Goal: Task Accomplishment & Management: Manage account settings

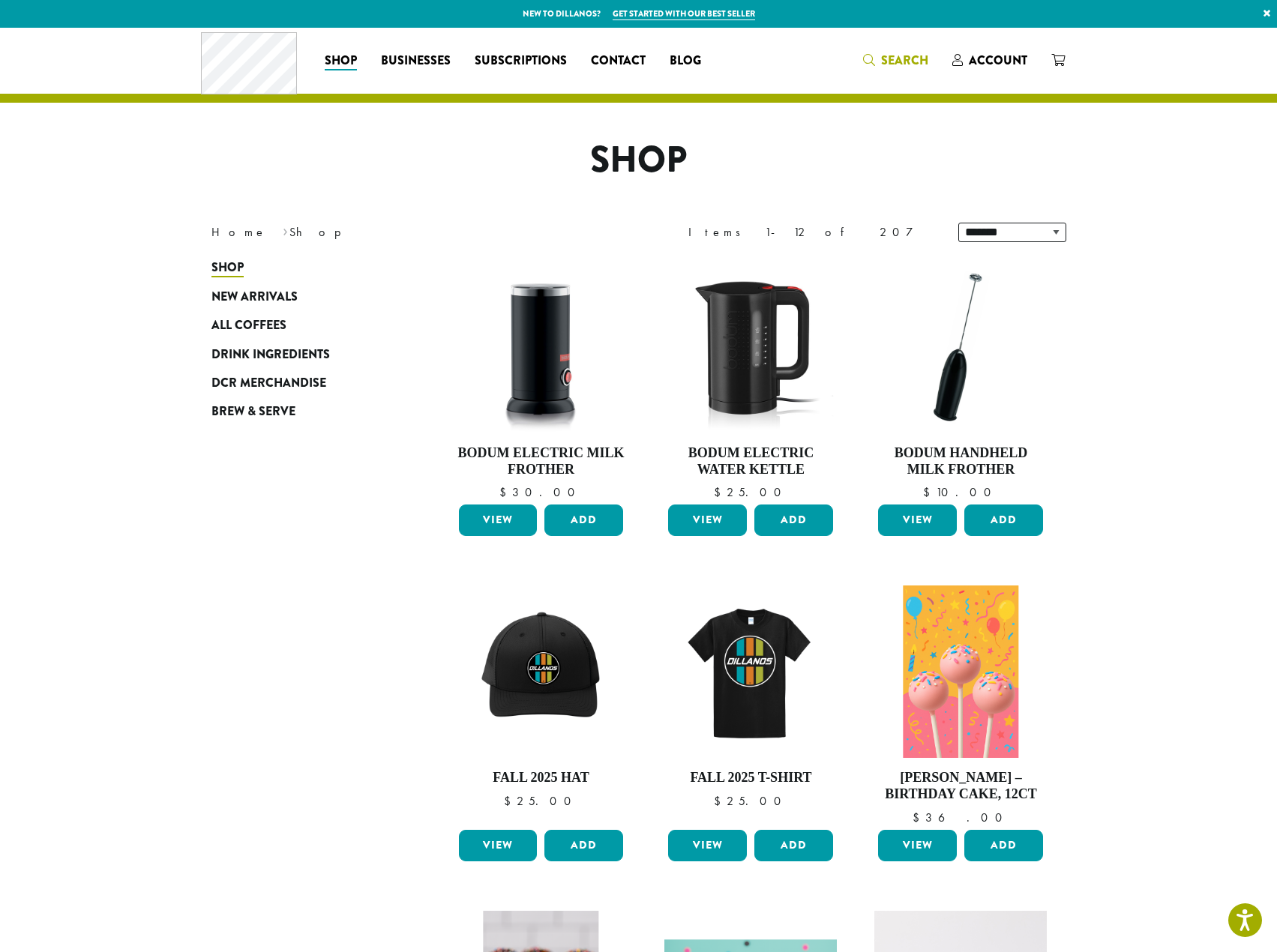
click at [878, 61] on span "Search" at bounding box center [896, 61] width 66 height 19
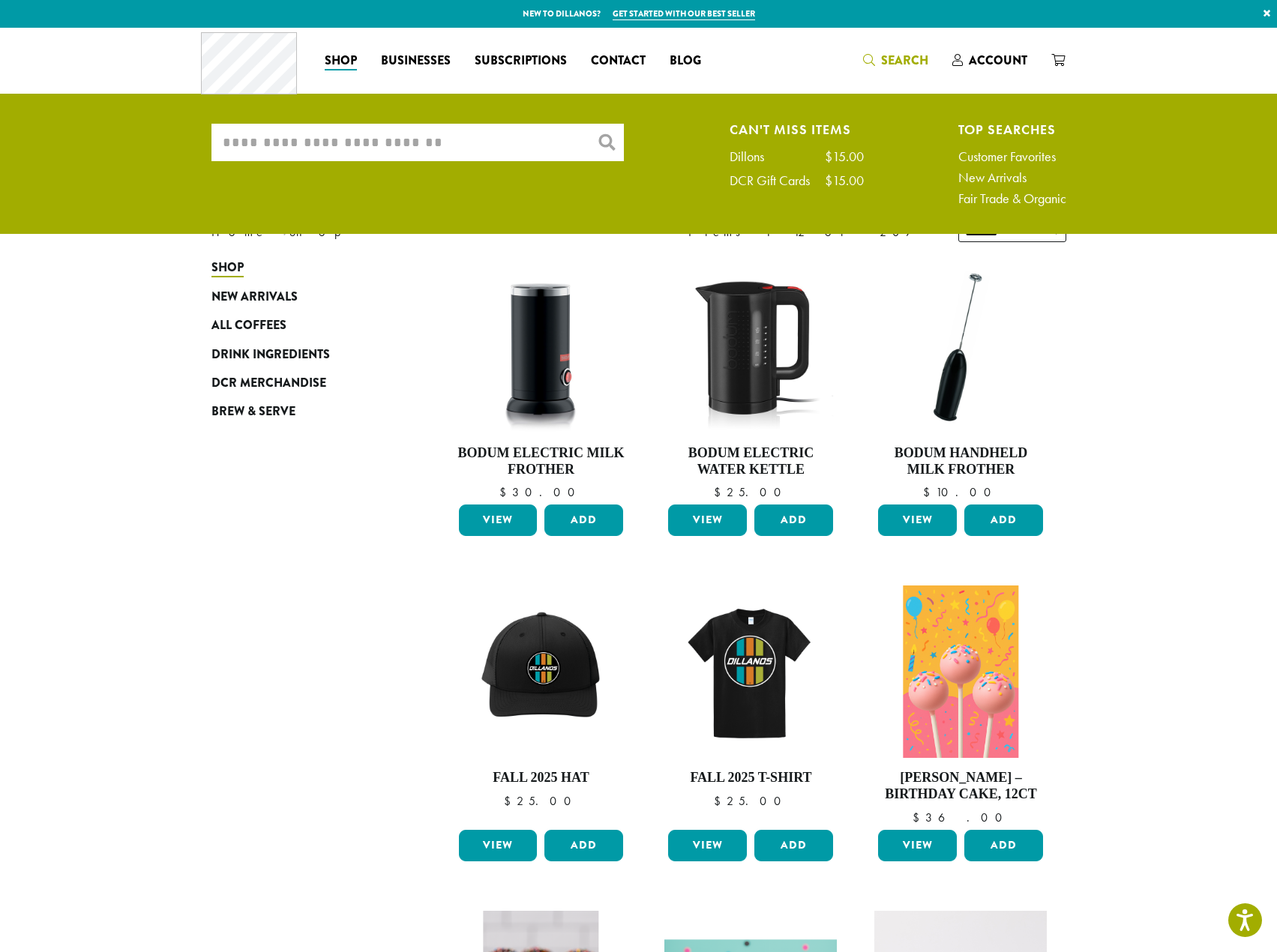
click at [478, 160] on input "What are you searching for?" at bounding box center [418, 142] width 413 height 37
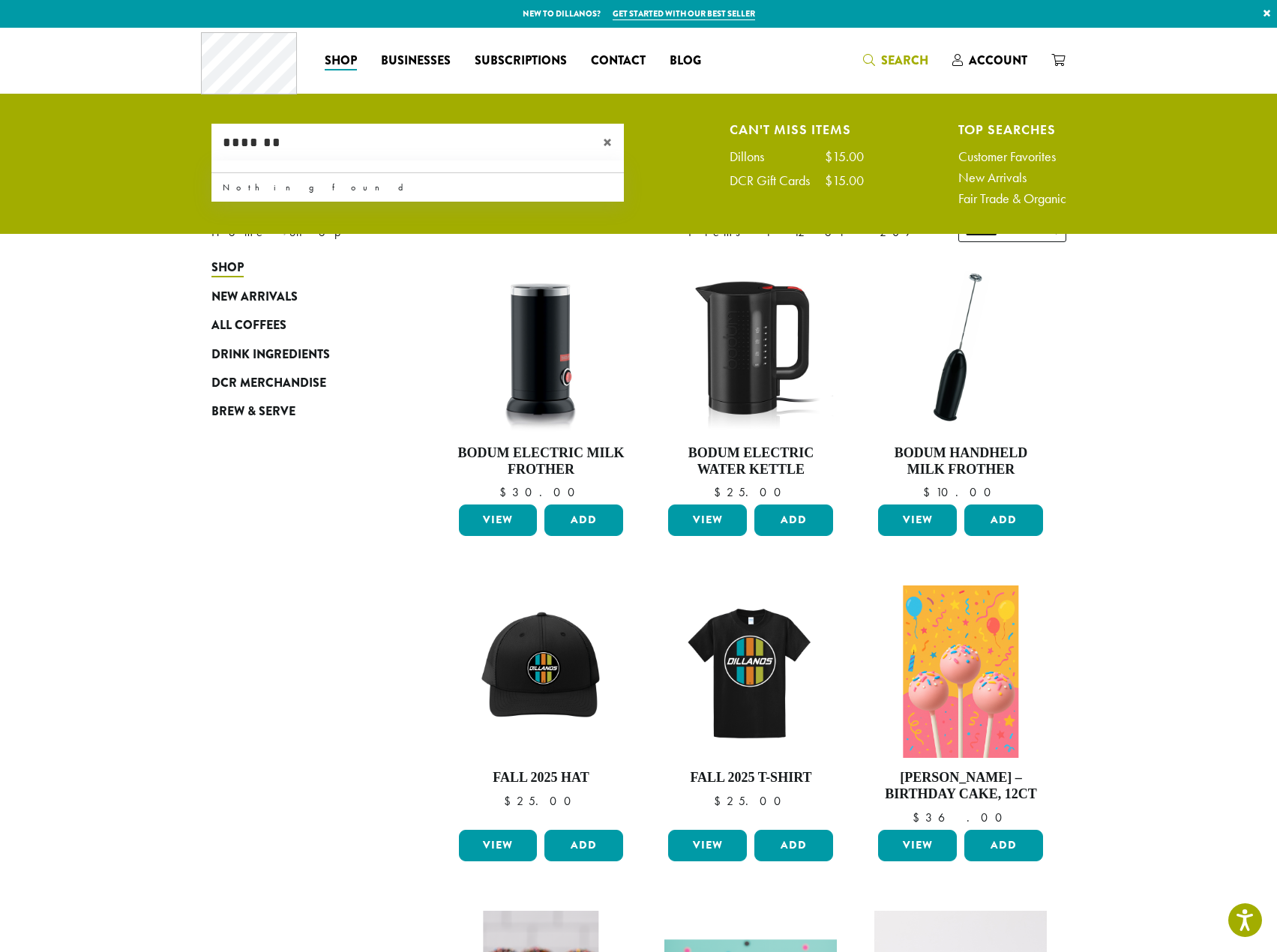
click at [341, 151] on input "*******" at bounding box center [418, 142] width 413 height 37
drag, startPoint x: 322, startPoint y: 147, endPoint x: 213, endPoint y: 137, distance: 109.5
click at [218, 146] on input "*******" at bounding box center [418, 142] width 413 height 37
type input "******"
click at [123, 338] on section "**********" at bounding box center [638, 847] width 1277 height 1639
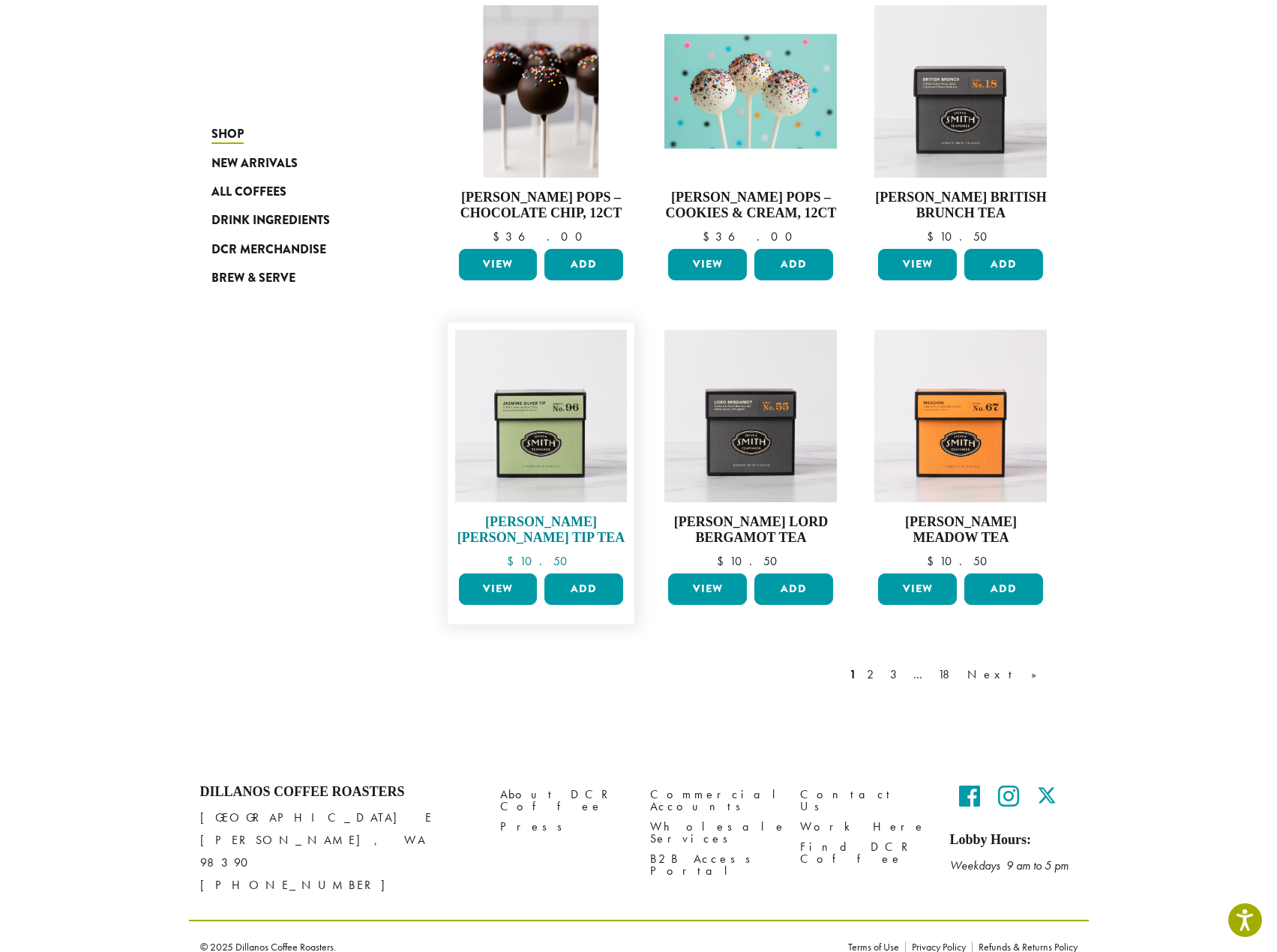
scroll to position [906, 0]
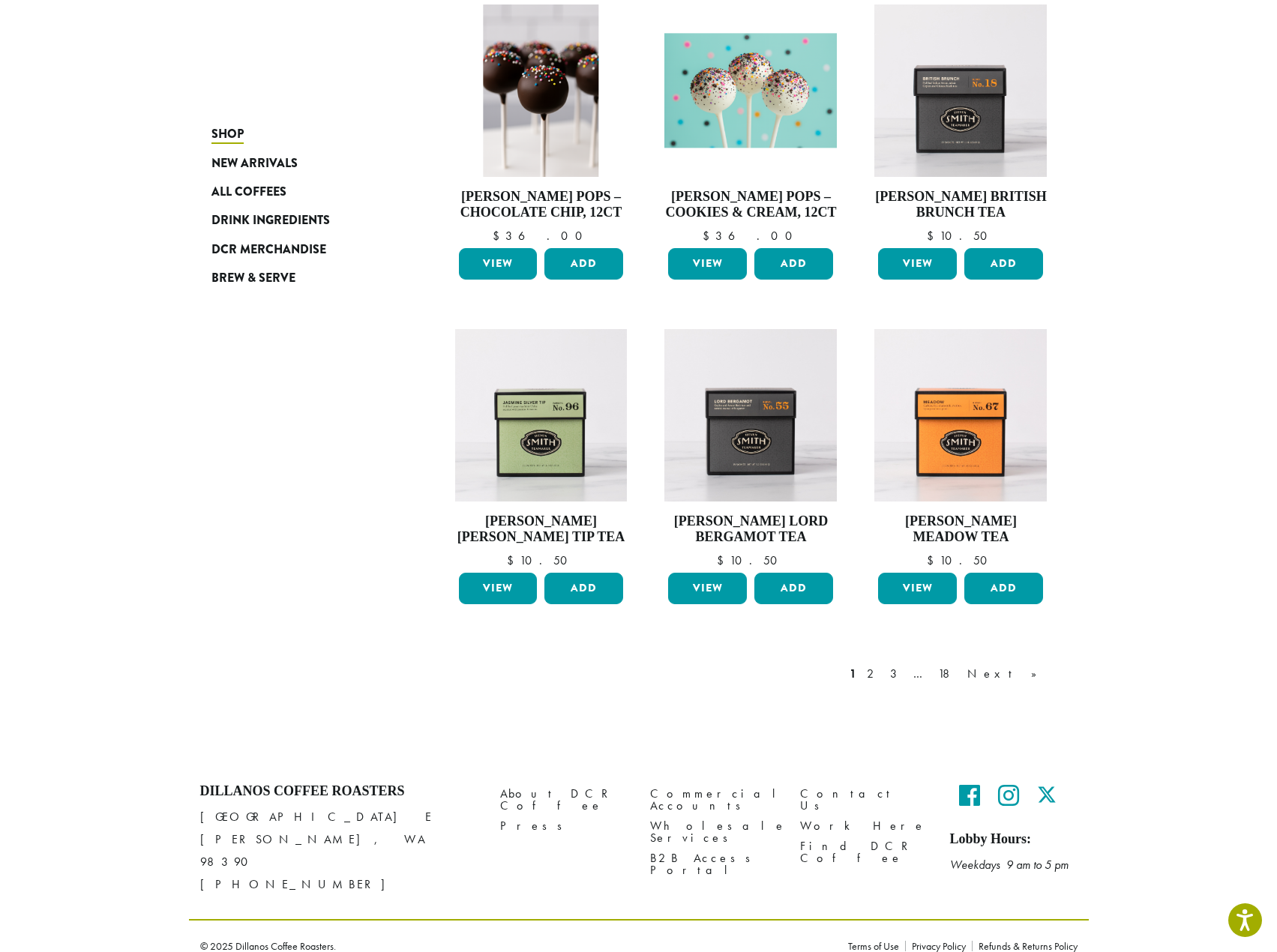
click at [883, 676] on link "2" at bounding box center [873, 674] width 19 height 18
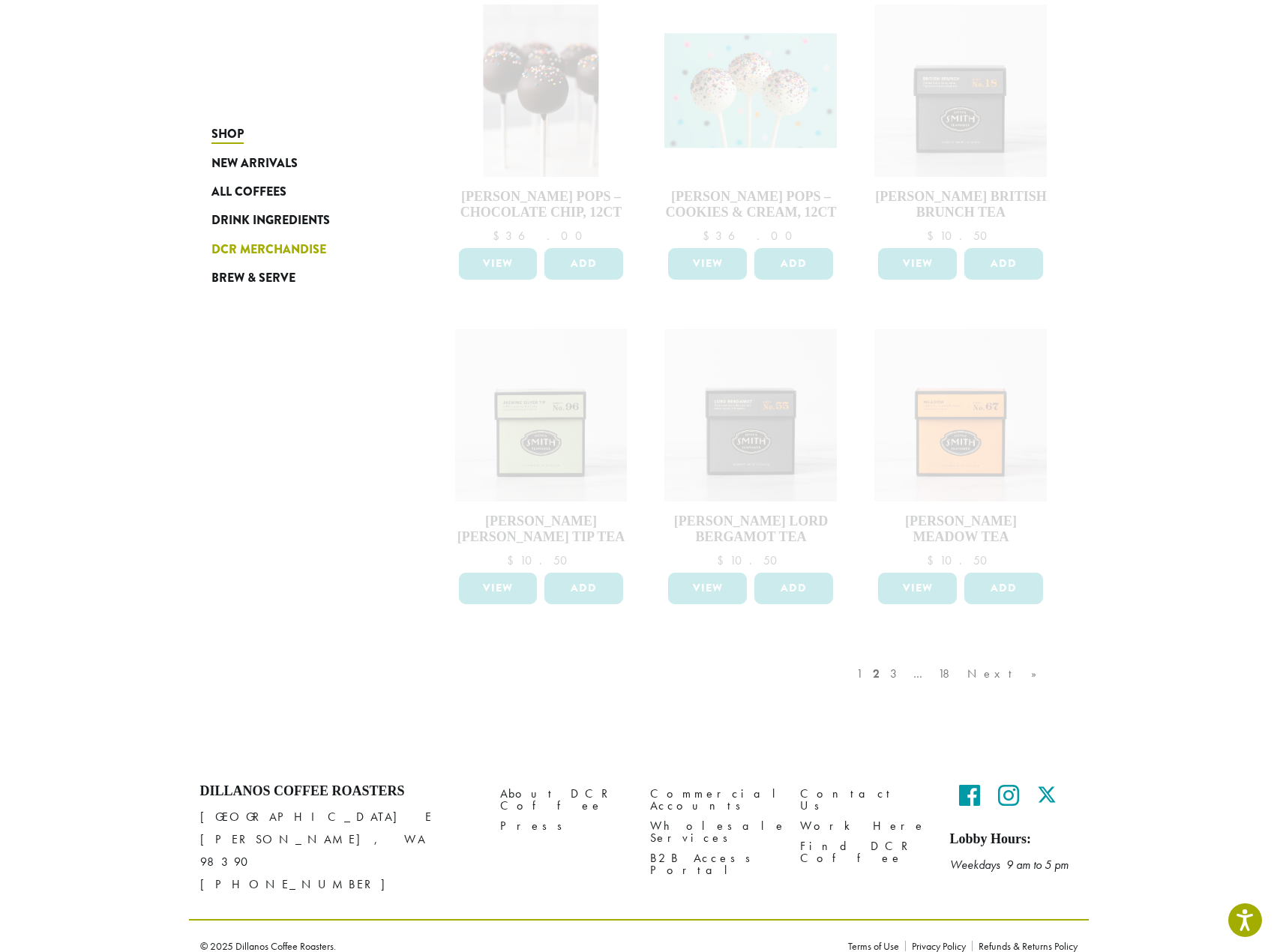
click at [291, 246] on span "DCR Merchandise" at bounding box center [269, 250] width 115 height 19
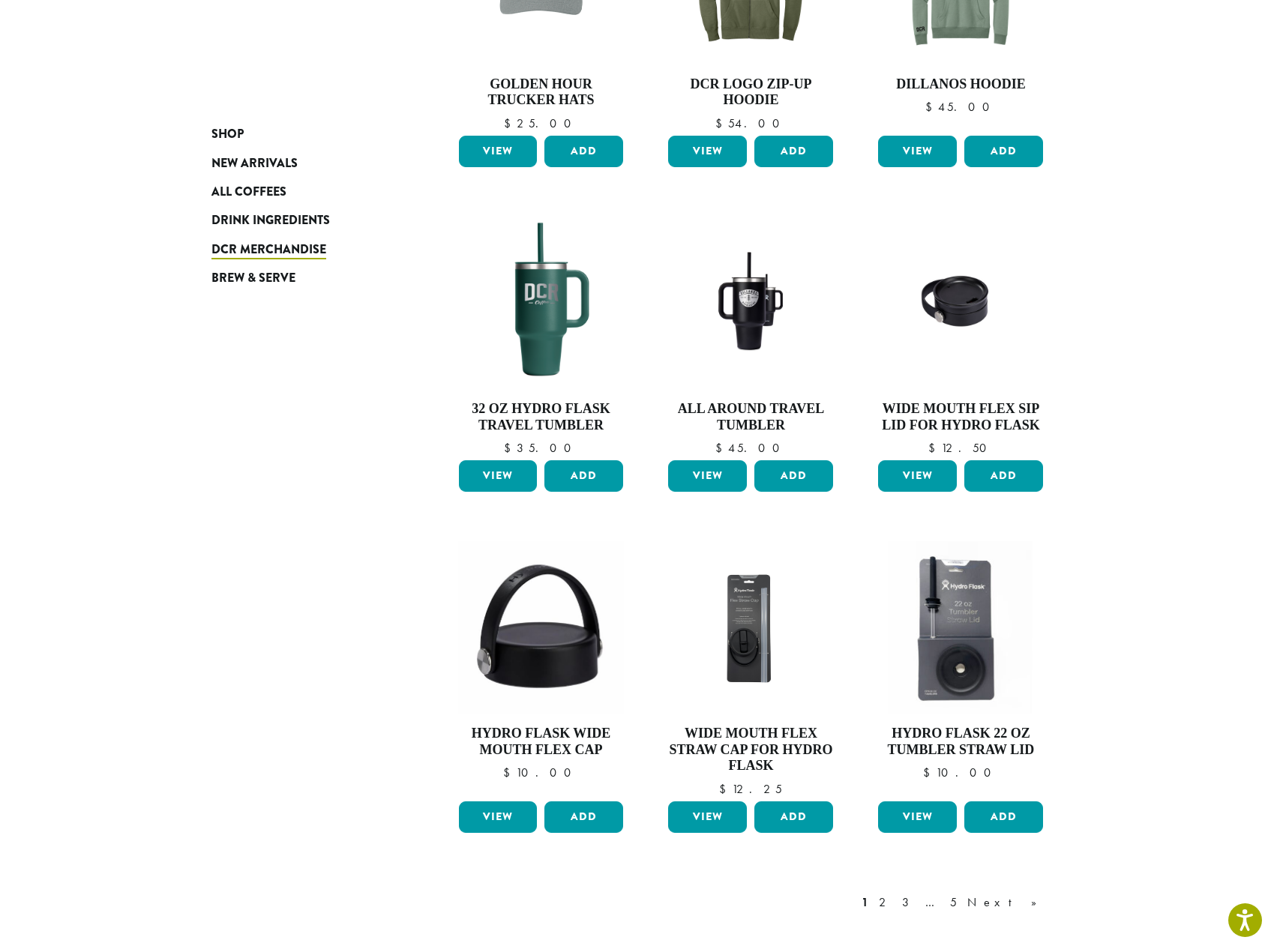
scroll to position [906, 0]
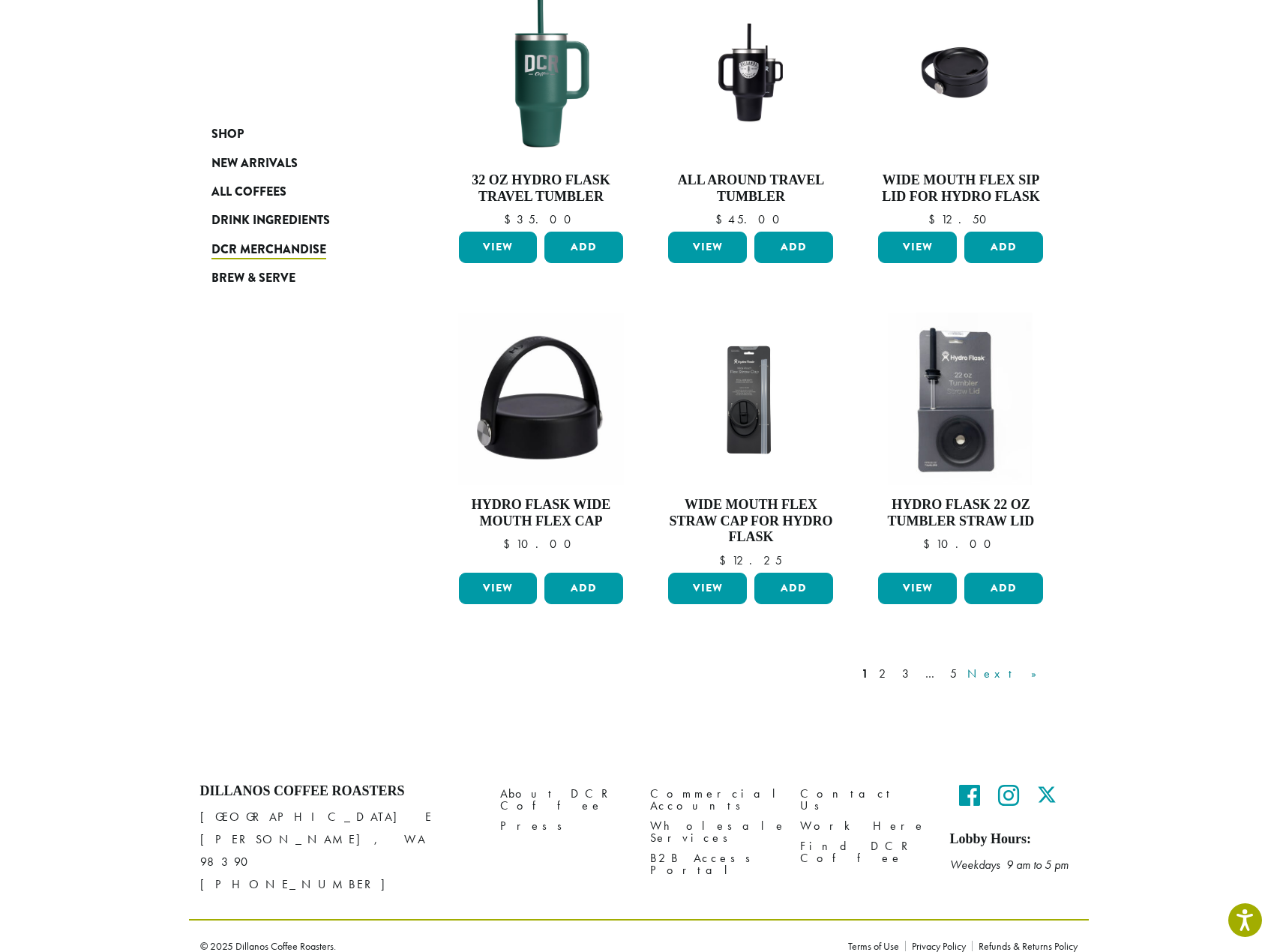
click at [1035, 679] on link "Next »" at bounding box center [1008, 674] width 86 height 18
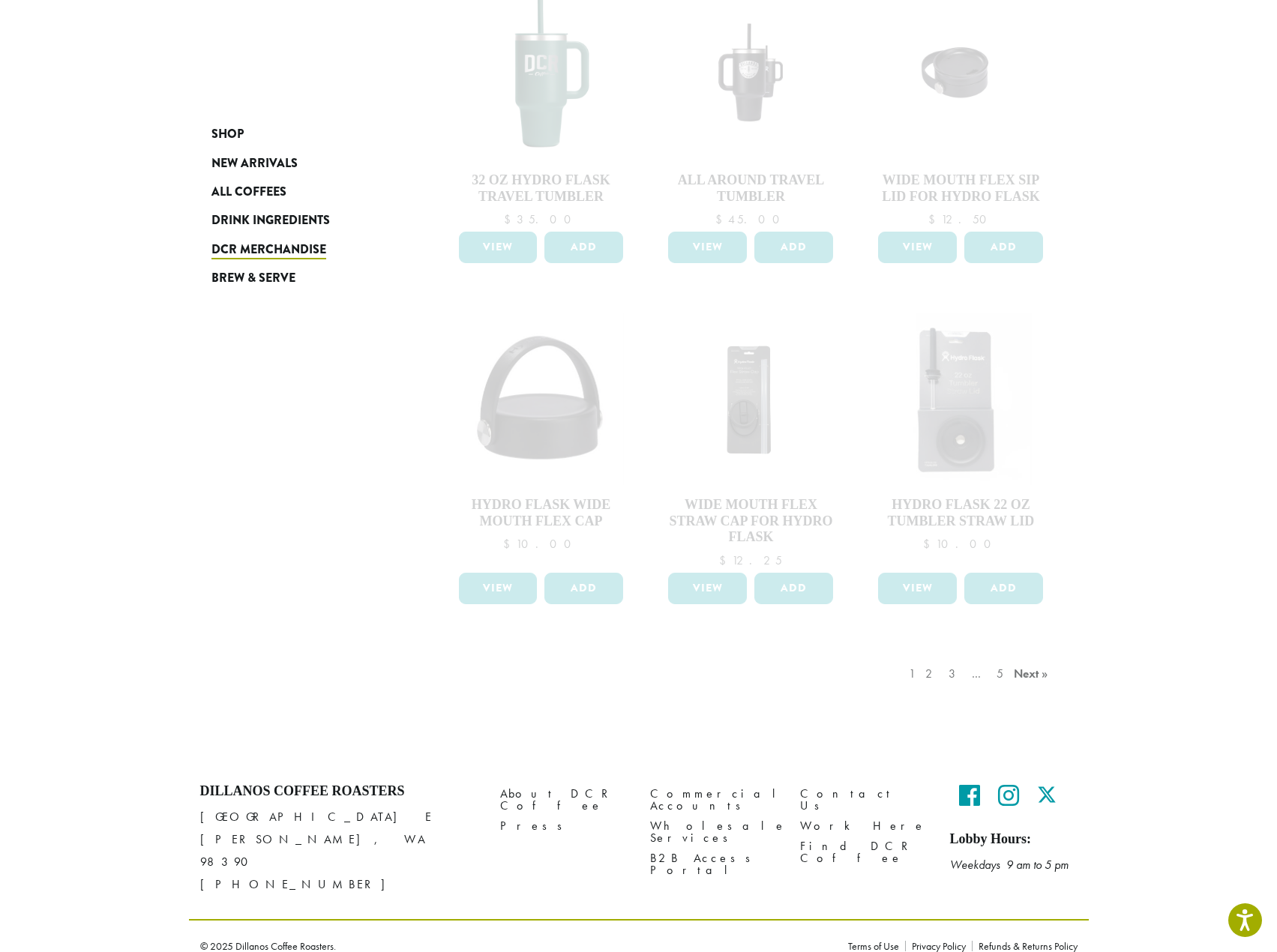
click at [272, 354] on div "**********" at bounding box center [639, 35] width 900 height 1377
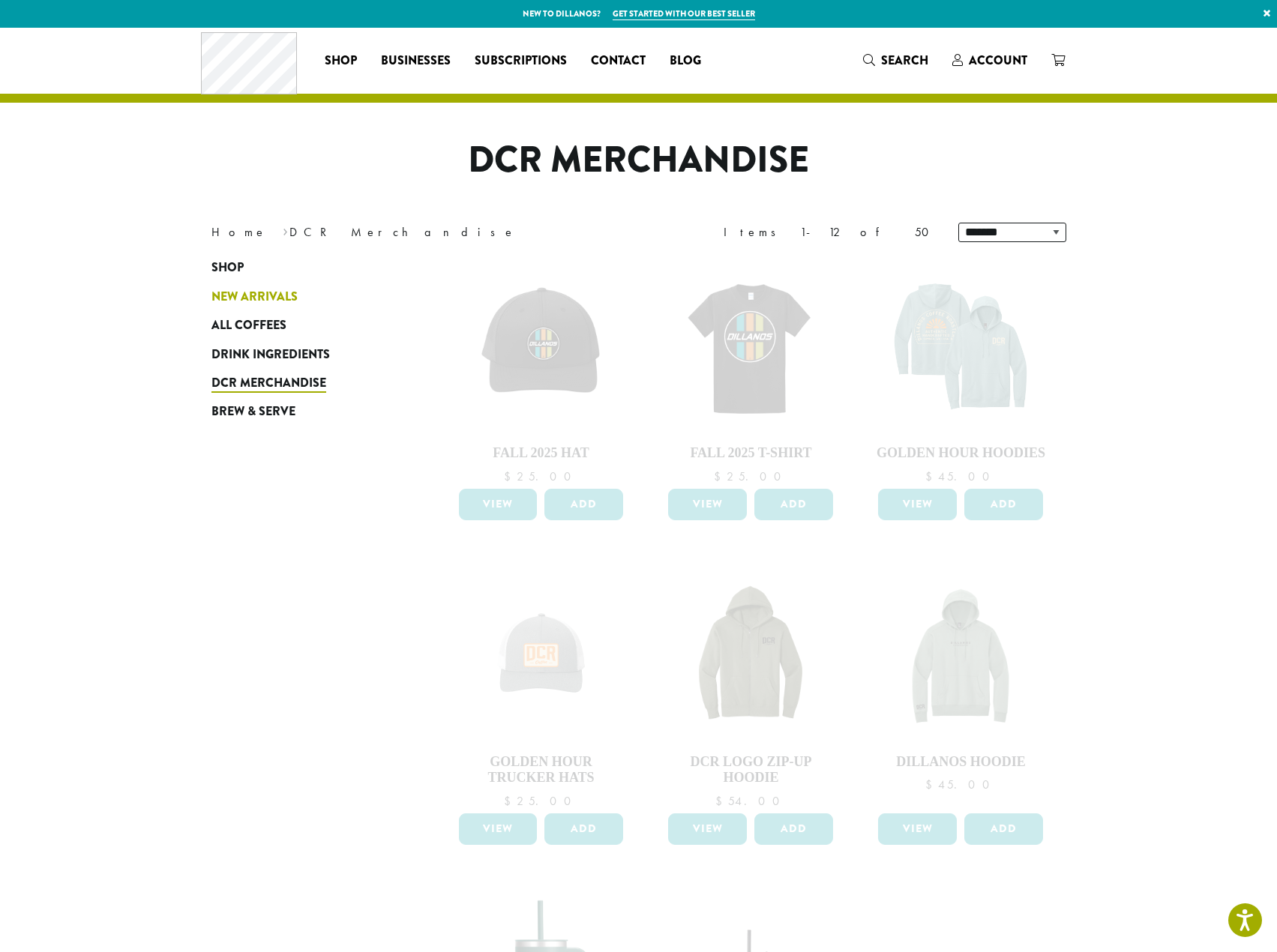
click at [250, 296] on span "New Arrivals" at bounding box center [255, 297] width 86 height 19
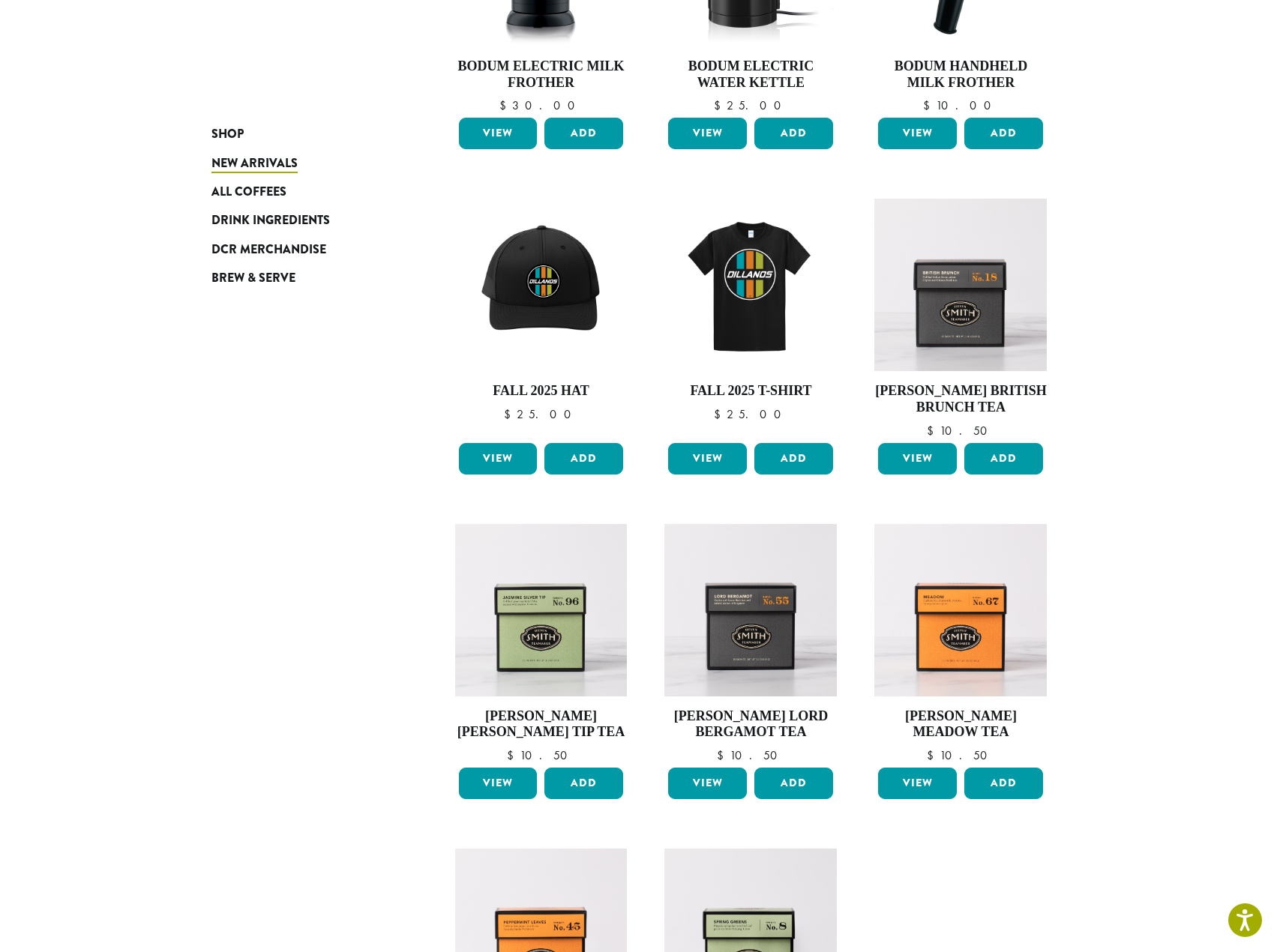
scroll to position [305, 0]
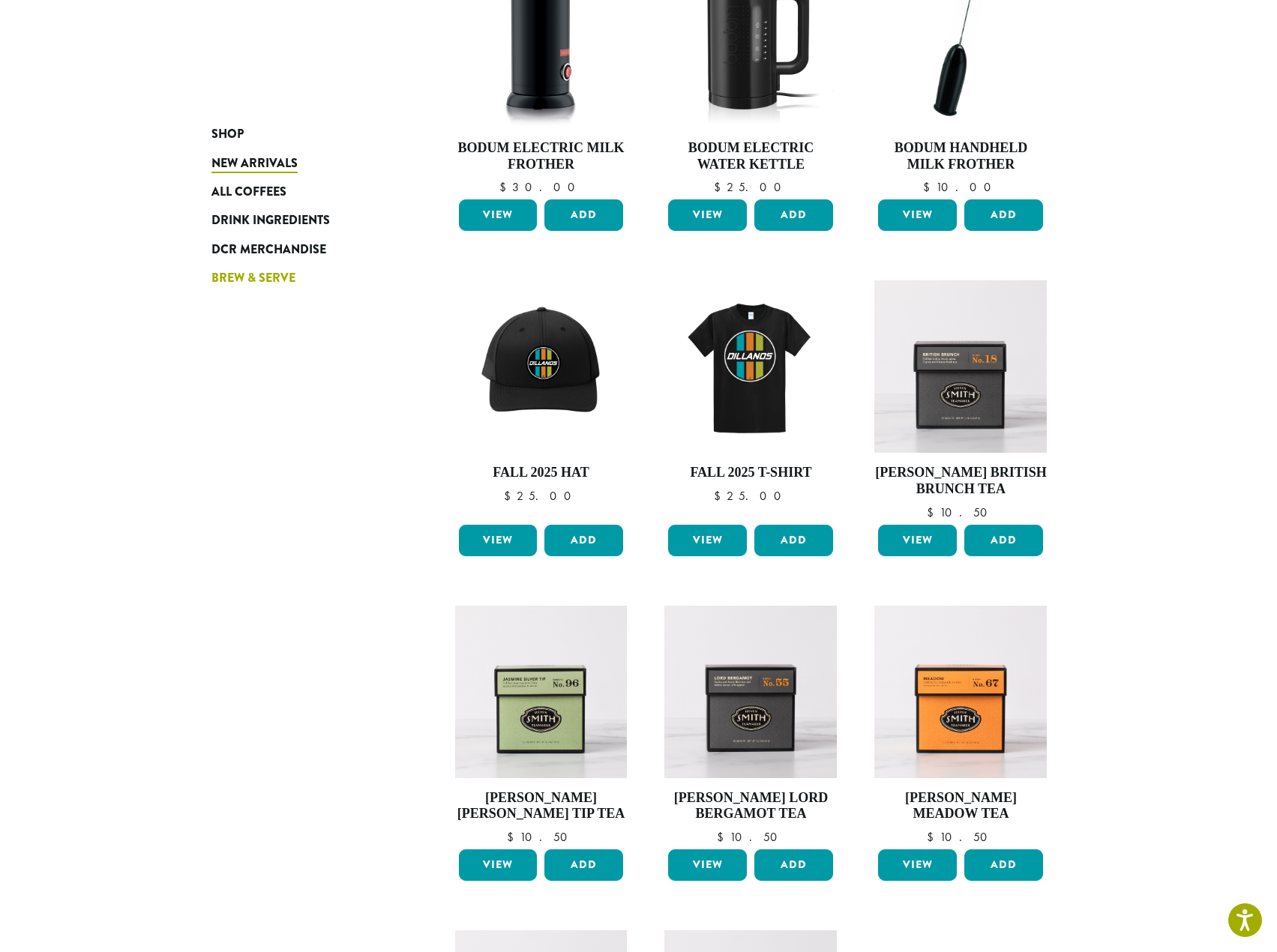
click at [280, 277] on span "Brew & Serve" at bounding box center [253, 278] width 84 height 19
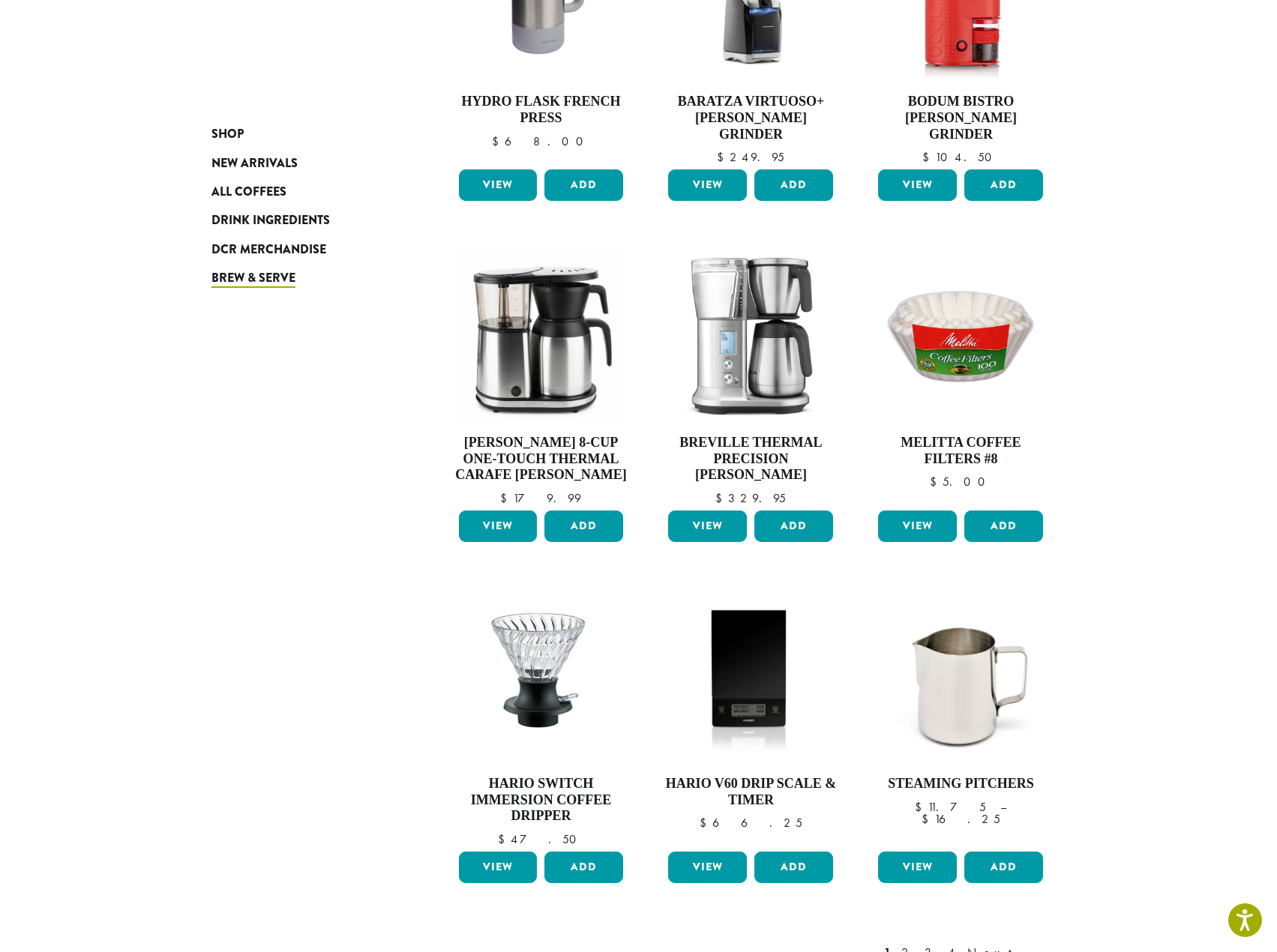
scroll to position [864, 0]
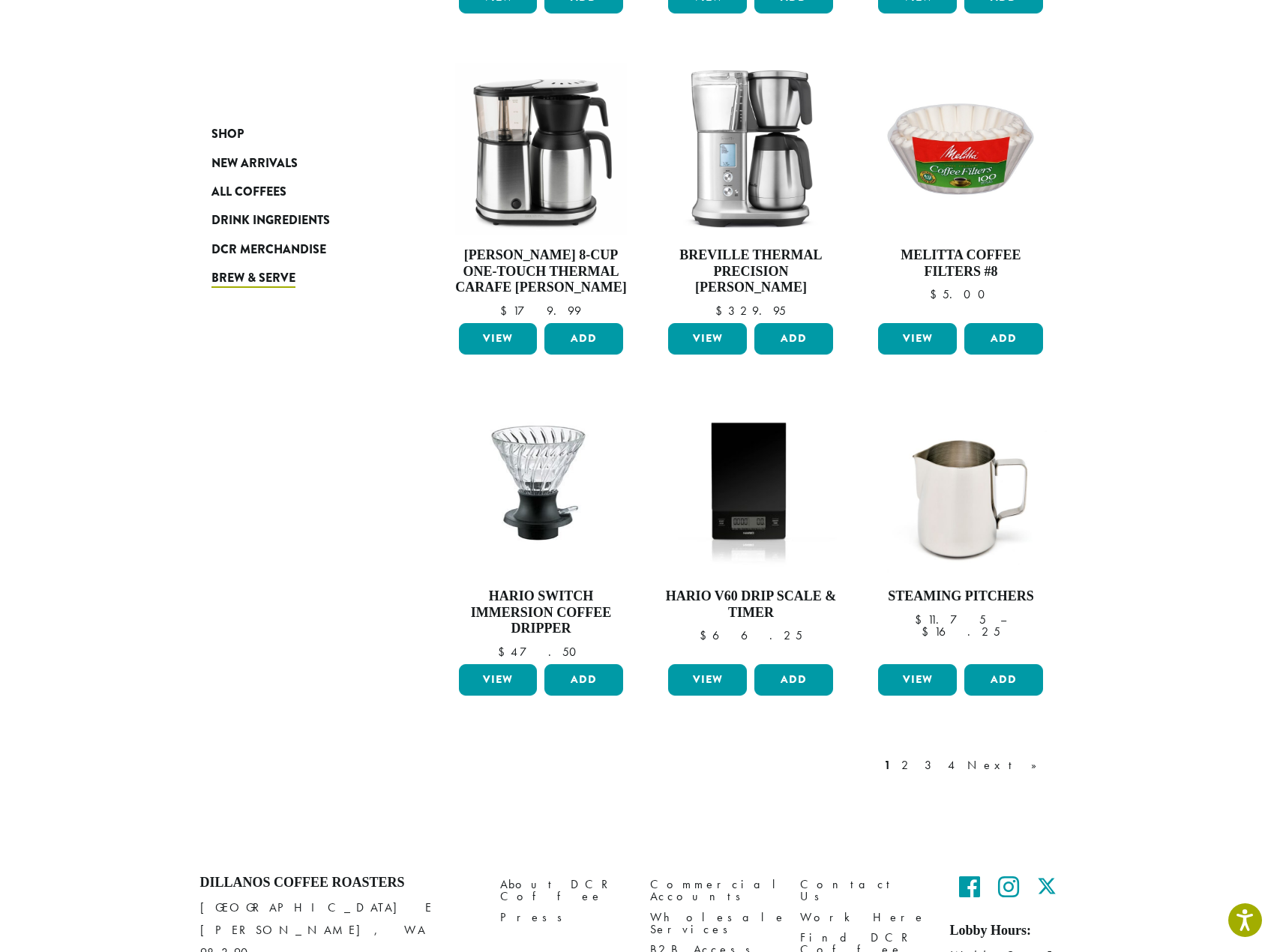
click at [1010, 756] on div "1 2 3 4 Next »" at bounding box center [968, 765] width 174 height 18
click at [960, 756] on link "4" at bounding box center [952, 765] width 15 height 18
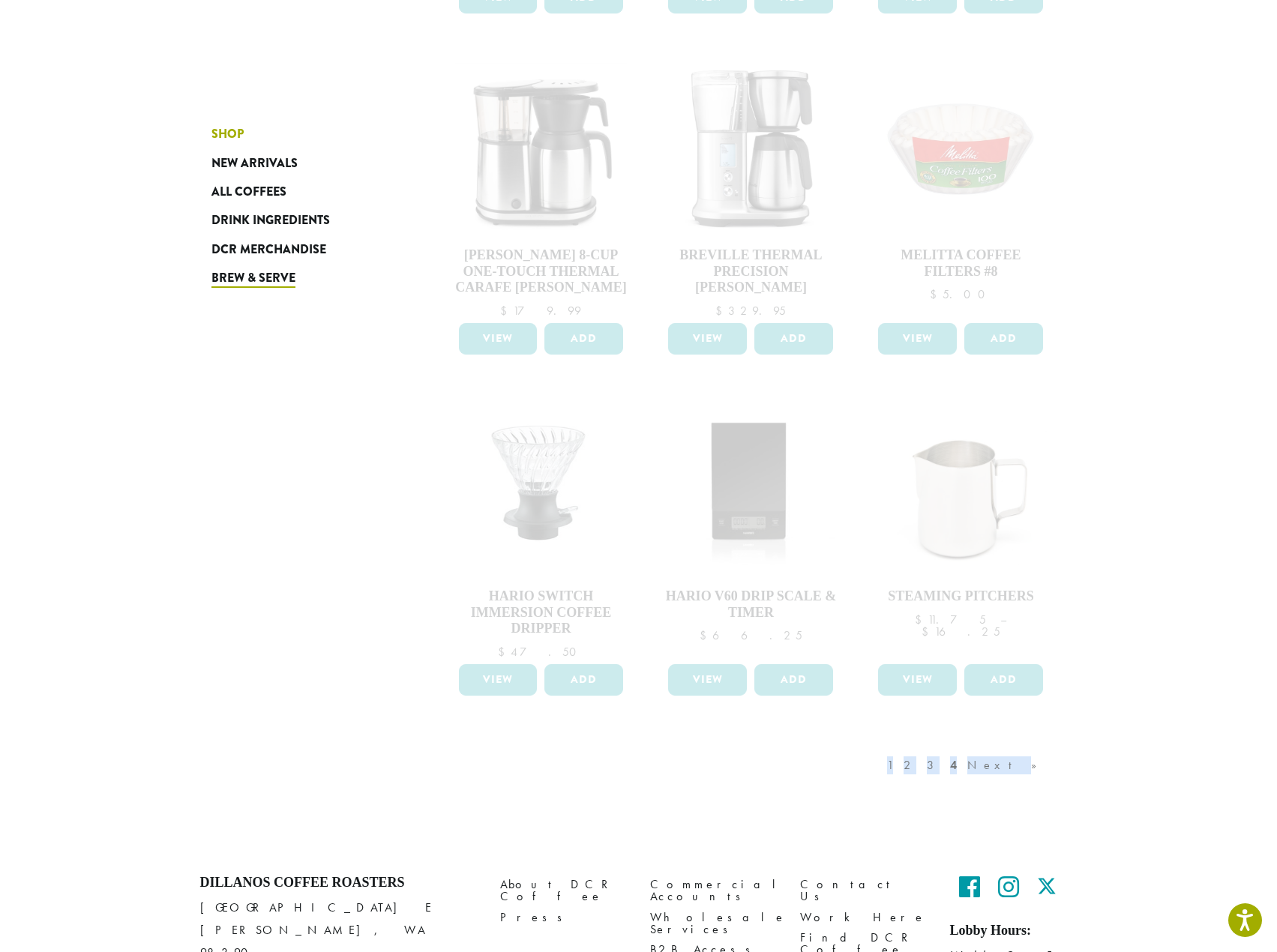
click at [231, 132] on span "Shop" at bounding box center [228, 134] width 32 height 19
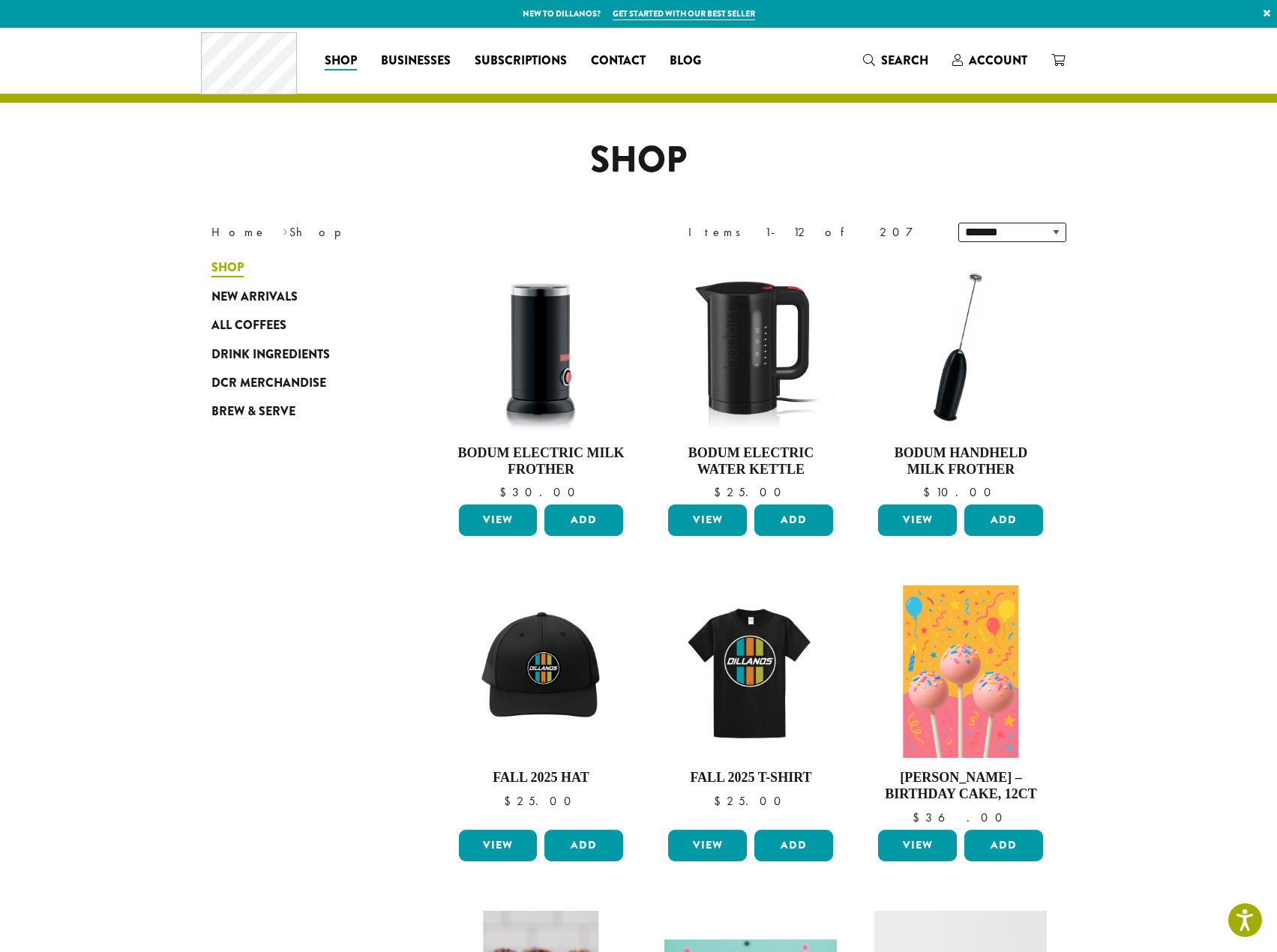
click at [233, 270] on span "Shop" at bounding box center [228, 268] width 32 height 19
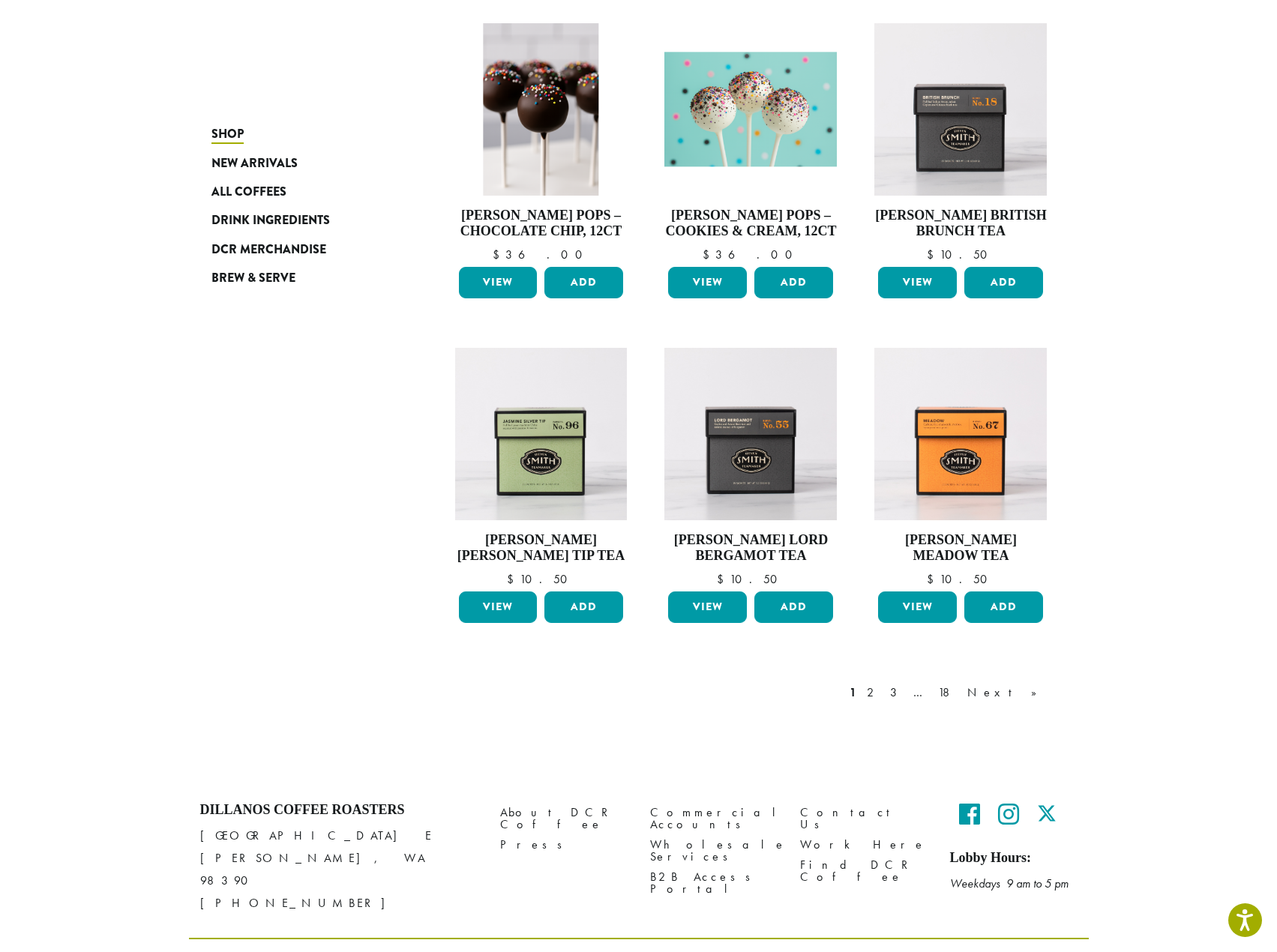
scroll to position [906, 0]
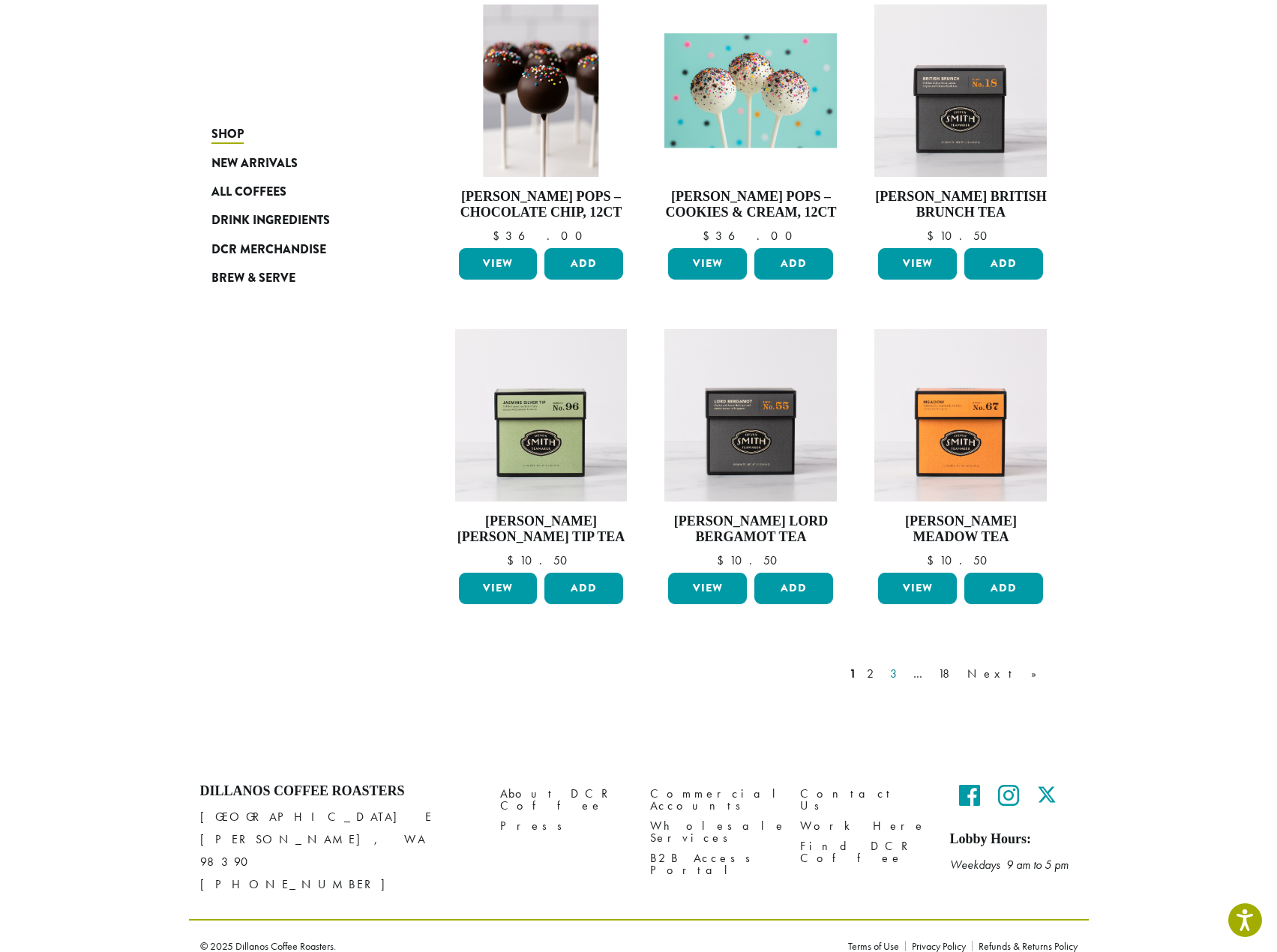
click at [906, 673] on link "3" at bounding box center [897, 674] width 19 height 18
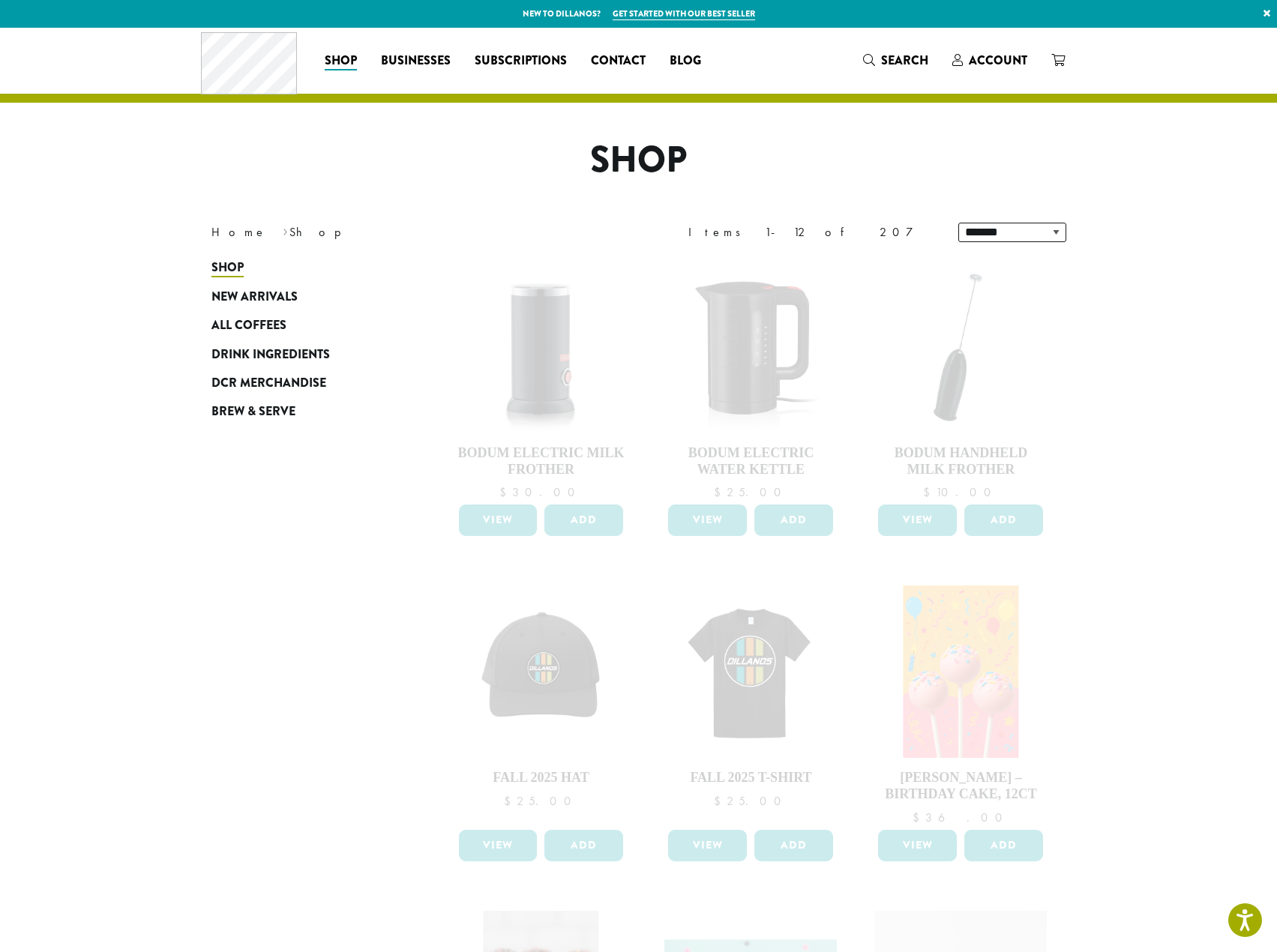
click at [320, 733] on div "Shop New Arrivals All Coffees Drink Ingredients DCR Merchandise Brew & Serve Bo…" at bounding box center [639, 941] width 900 height 1377
click at [787, 632] on div at bounding box center [751, 891] width 630 height 1299
drag, startPoint x: 1095, startPoint y: 625, endPoint x: 1210, endPoint y: 477, distance: 187.4
click at [1096, 625] on section "**********" at bounding box center [638, 847] width 1277 height 1639
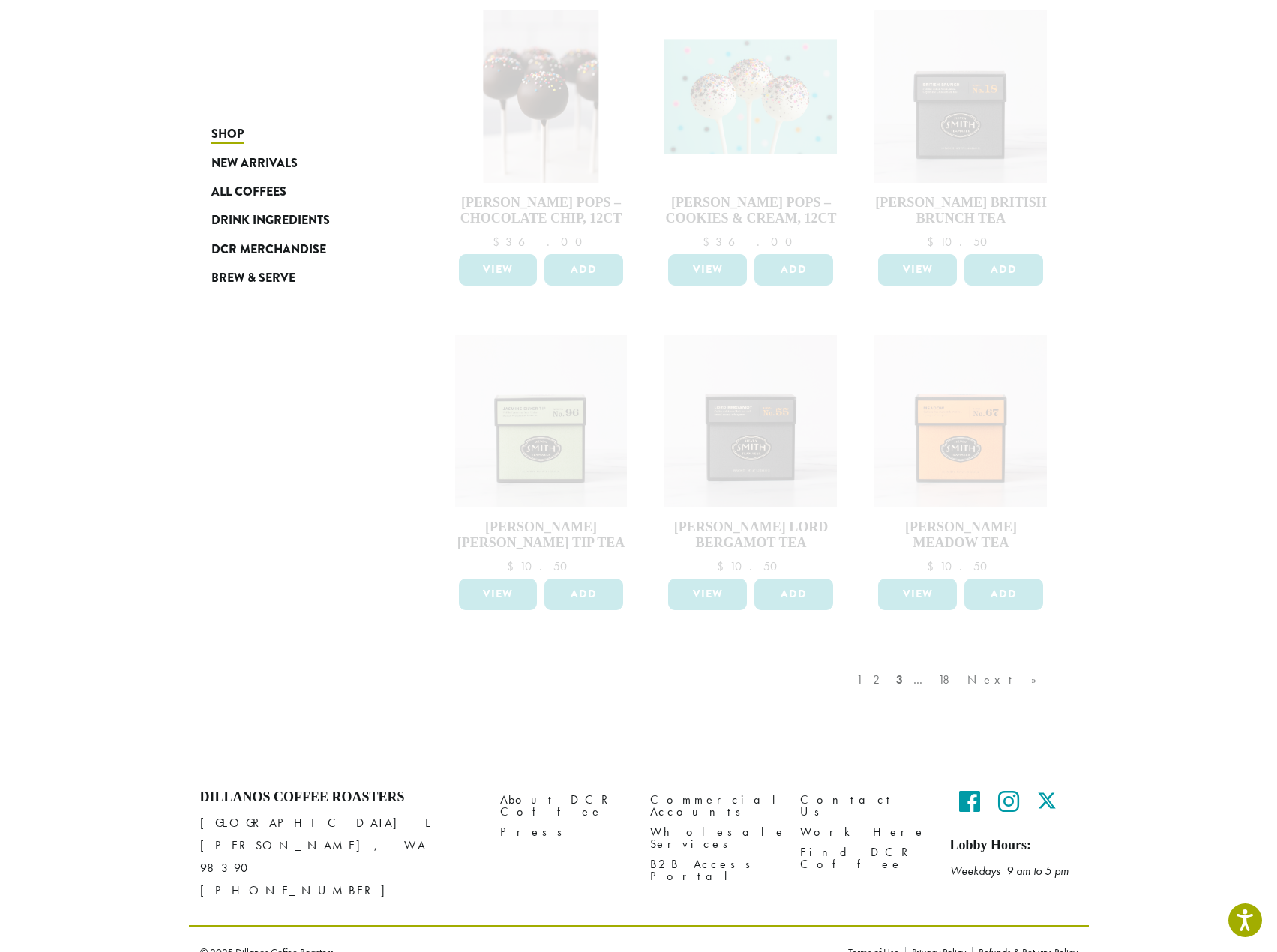
scroll to position [906, 0]
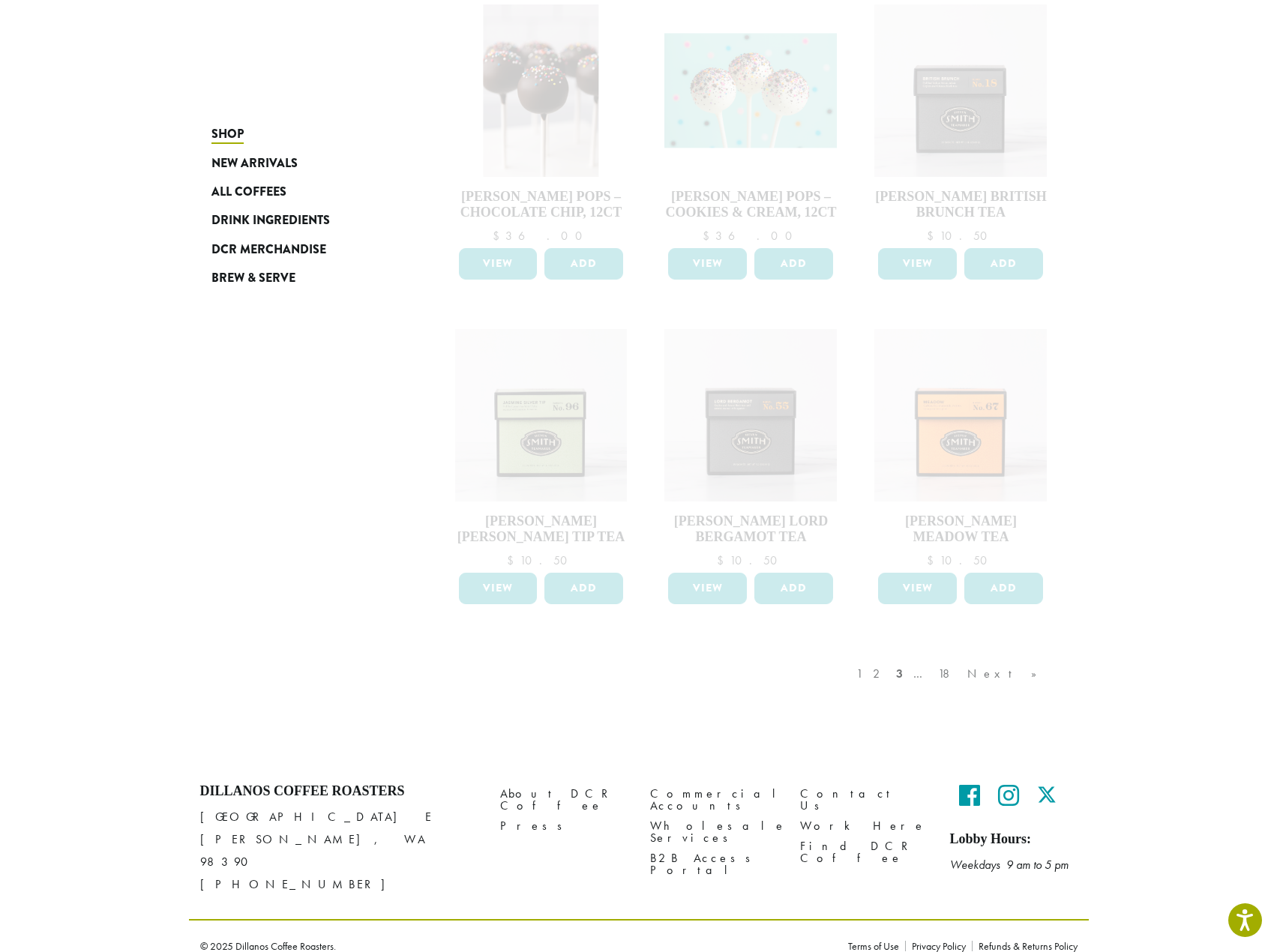
click at [949, 673] on div "1 2 3 … 18 Next »" at bounding box center [954, 689] width 202 height 71
click at [947, 673] on div "1 2 3 … 18 Next »" at bounding box center [954, 689] width 202 height 71
click at [942, 674] on div "1 2 3 … 18 Next »" at bounding box center [954, 689] width 202 height 71
click at [942, 679] on div "1 2 3 … 18 Next »" at bounding box center [954, 689] width 202 height 71
click at [1035, 675] on div "1 2 3 … 18 Next »" at bounding box center [954, 689] width 202 height 71
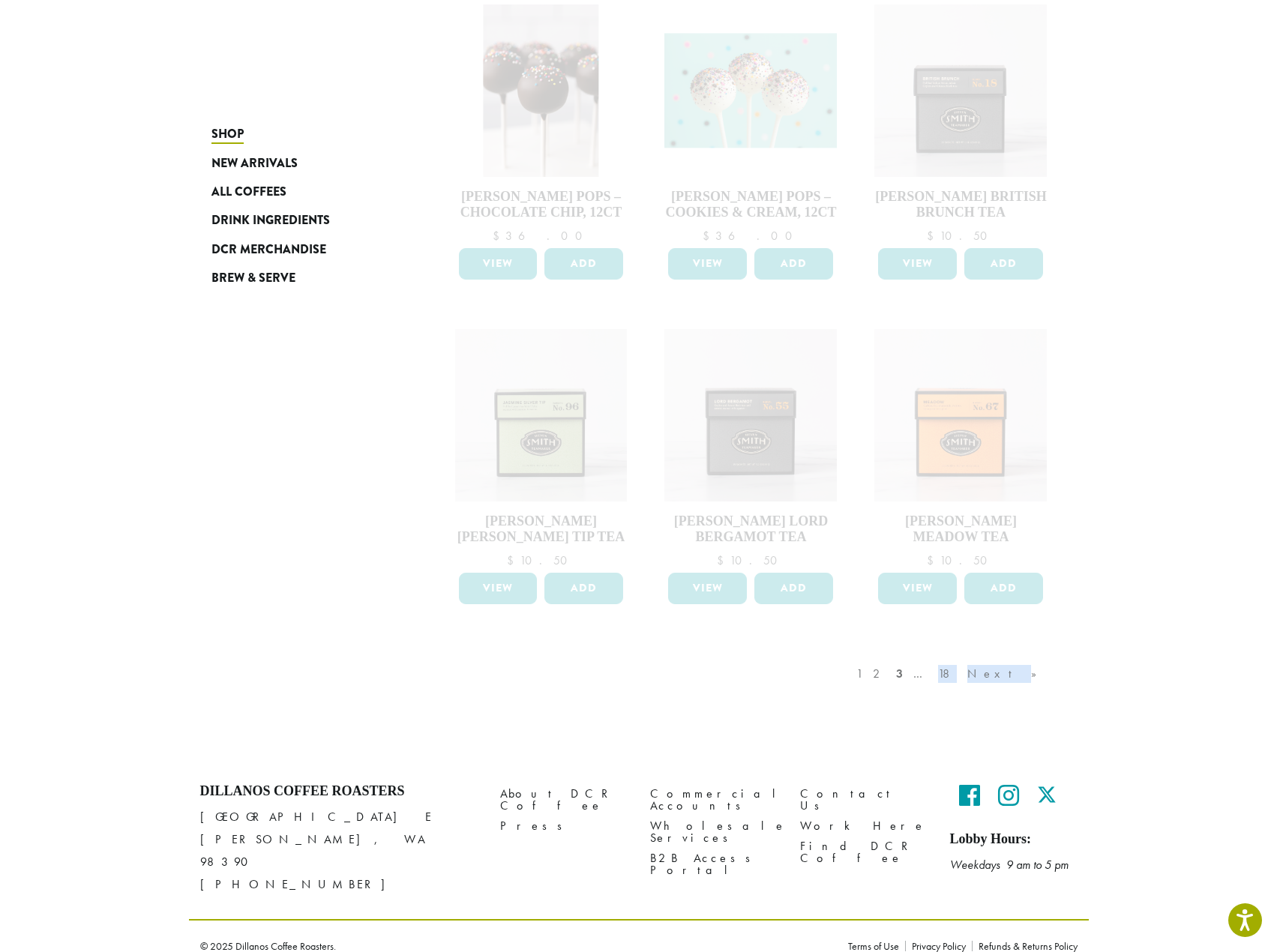
click at [1035, 675] on div "1 2 3 … 18 Next »" at bounding box center [954, 689] width 202 height 71
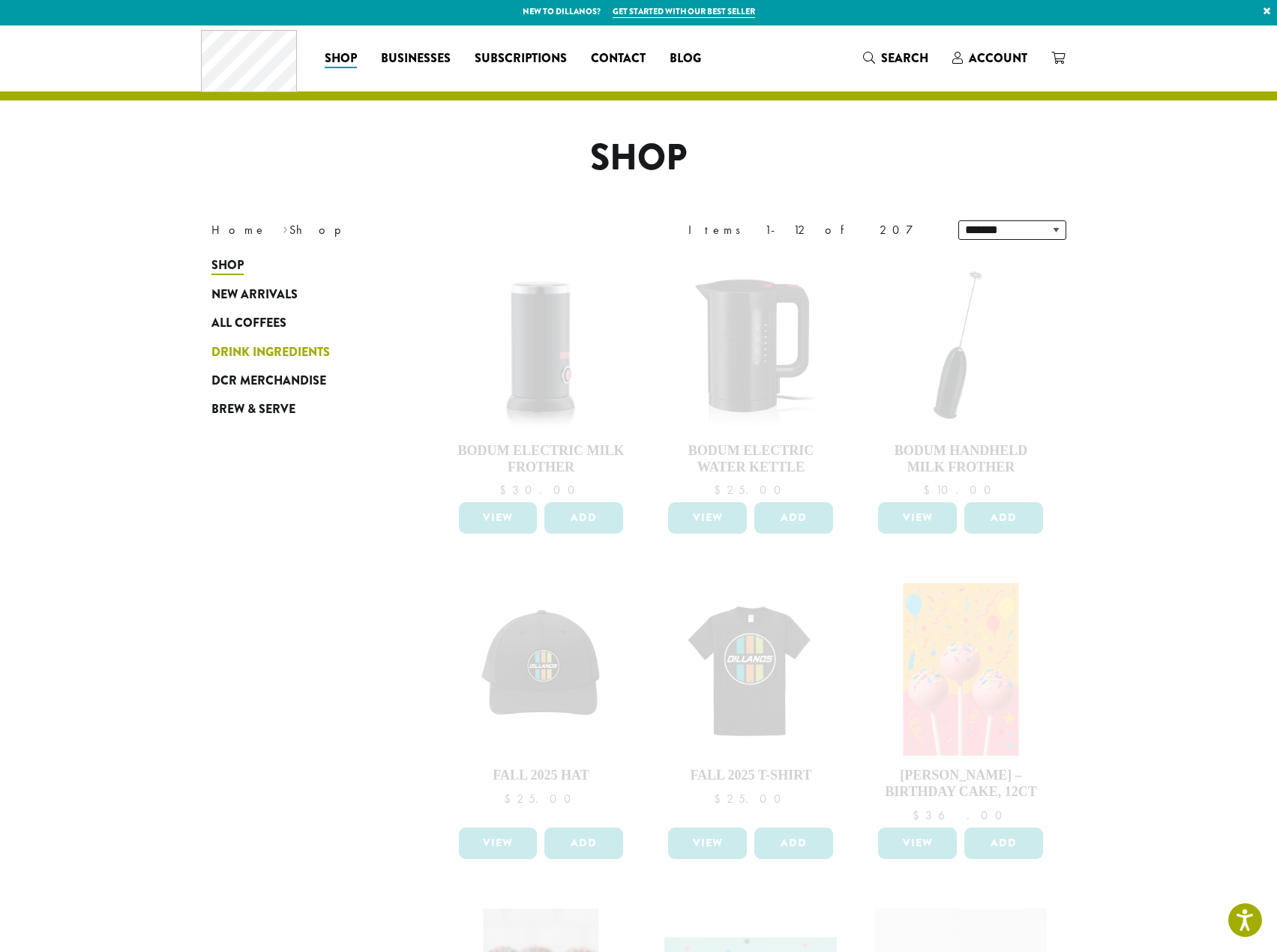
scroll to position [0, 0]
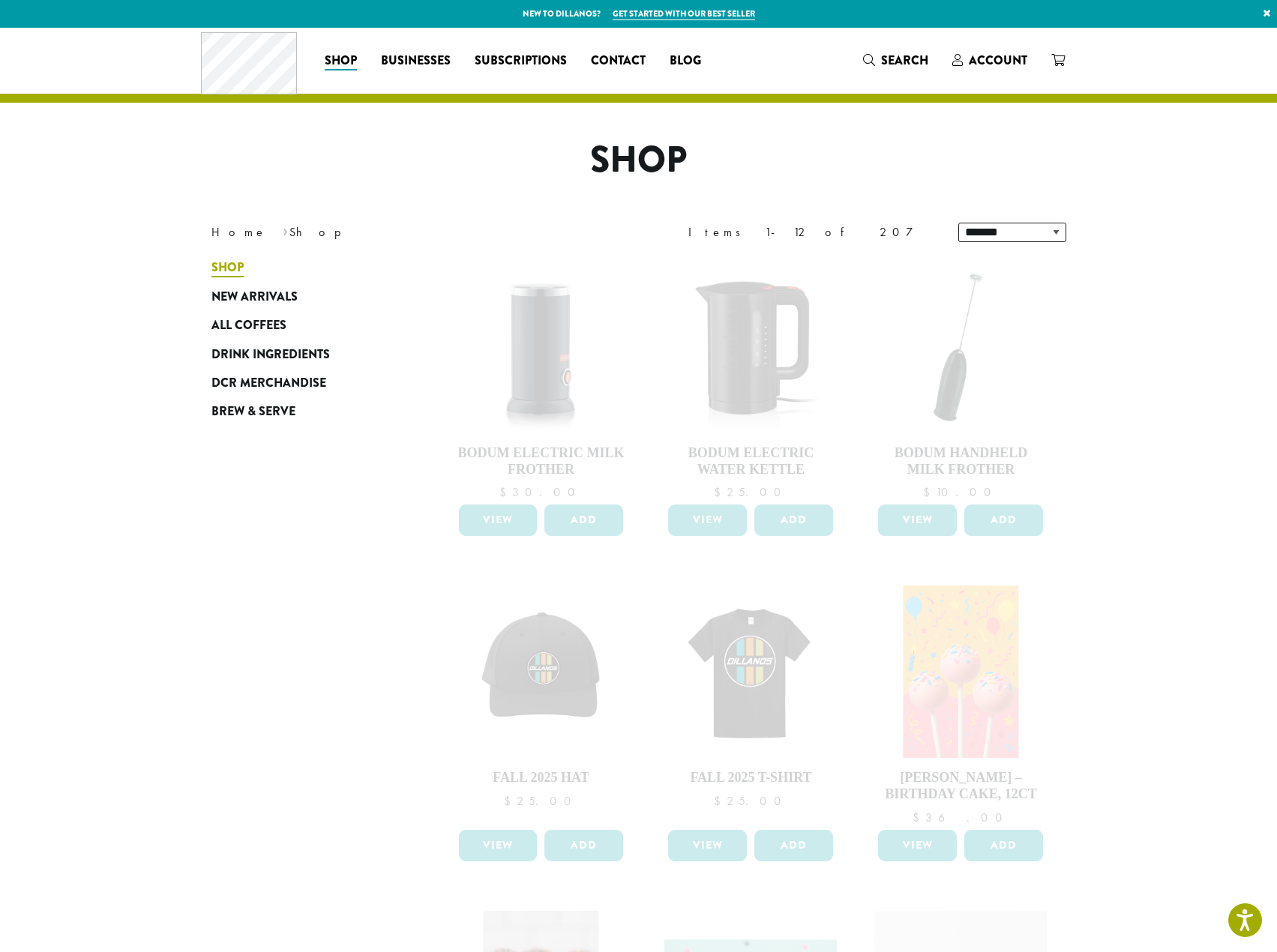
click at [242, 272] on span "Shop" at bounding box center [228, 268] width 32 height 19
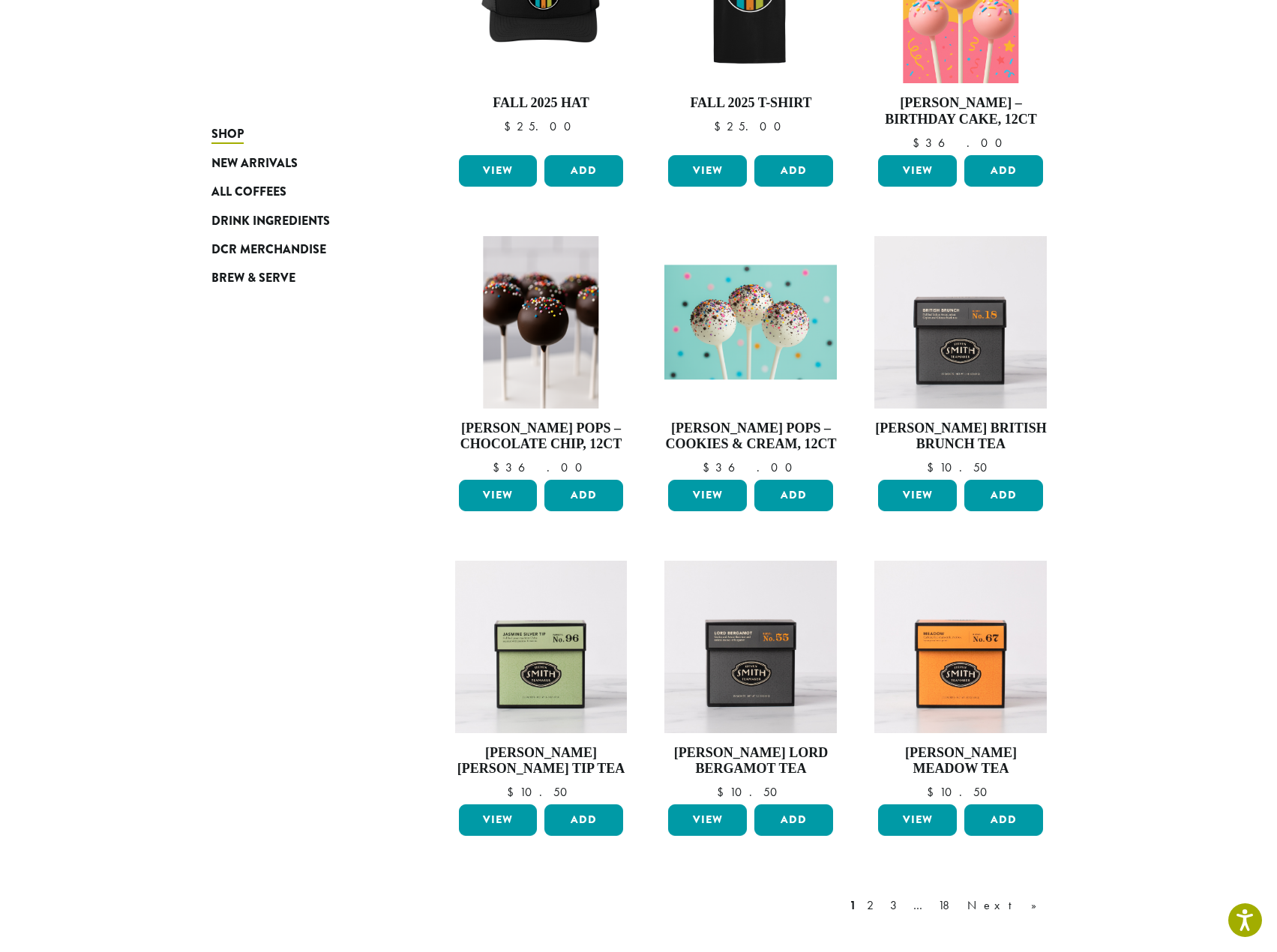
scroll to position [906, 0]
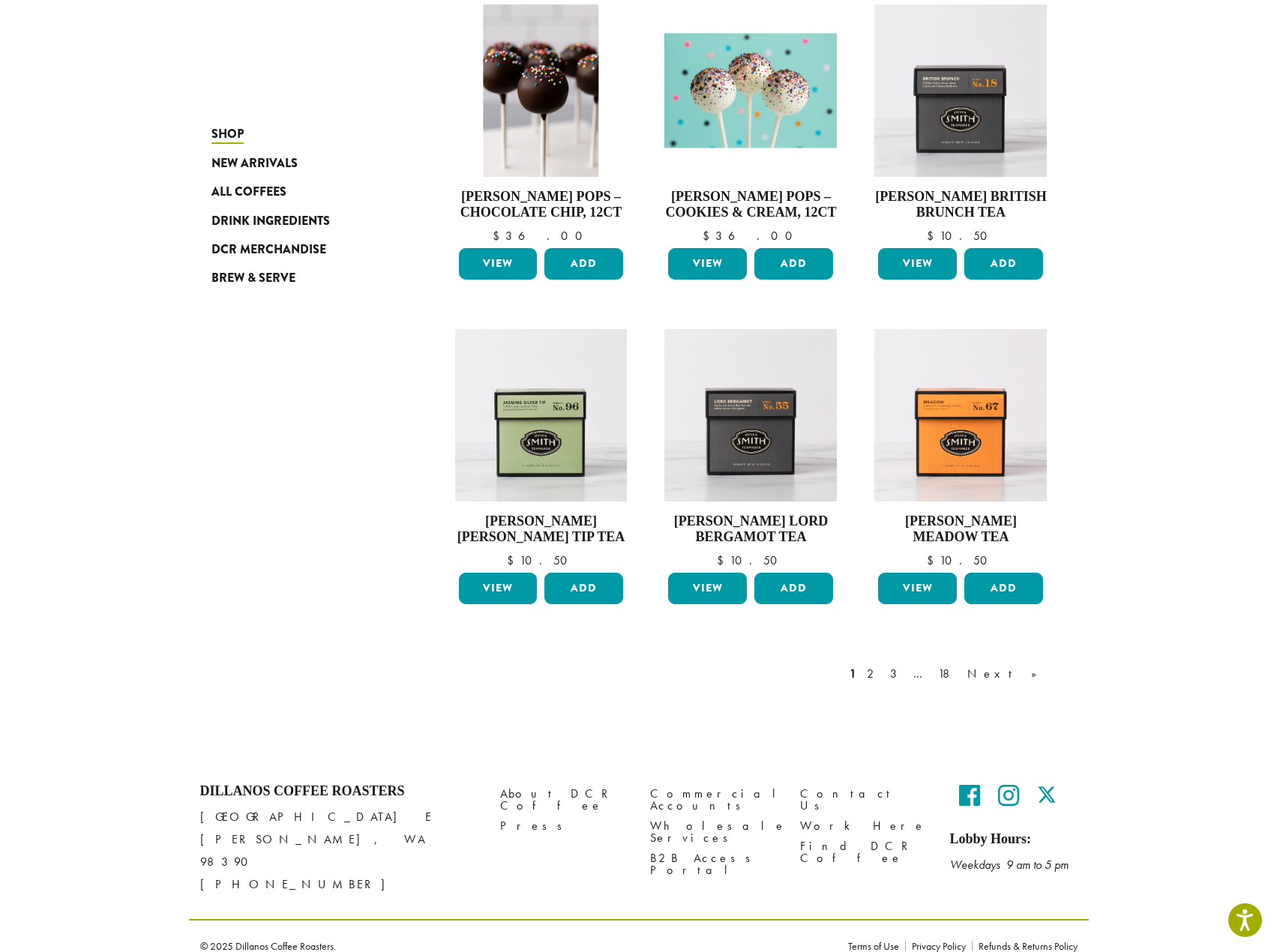
click at [883, 669] on link "2" at bounding box center [873, 674] width 19 height 18
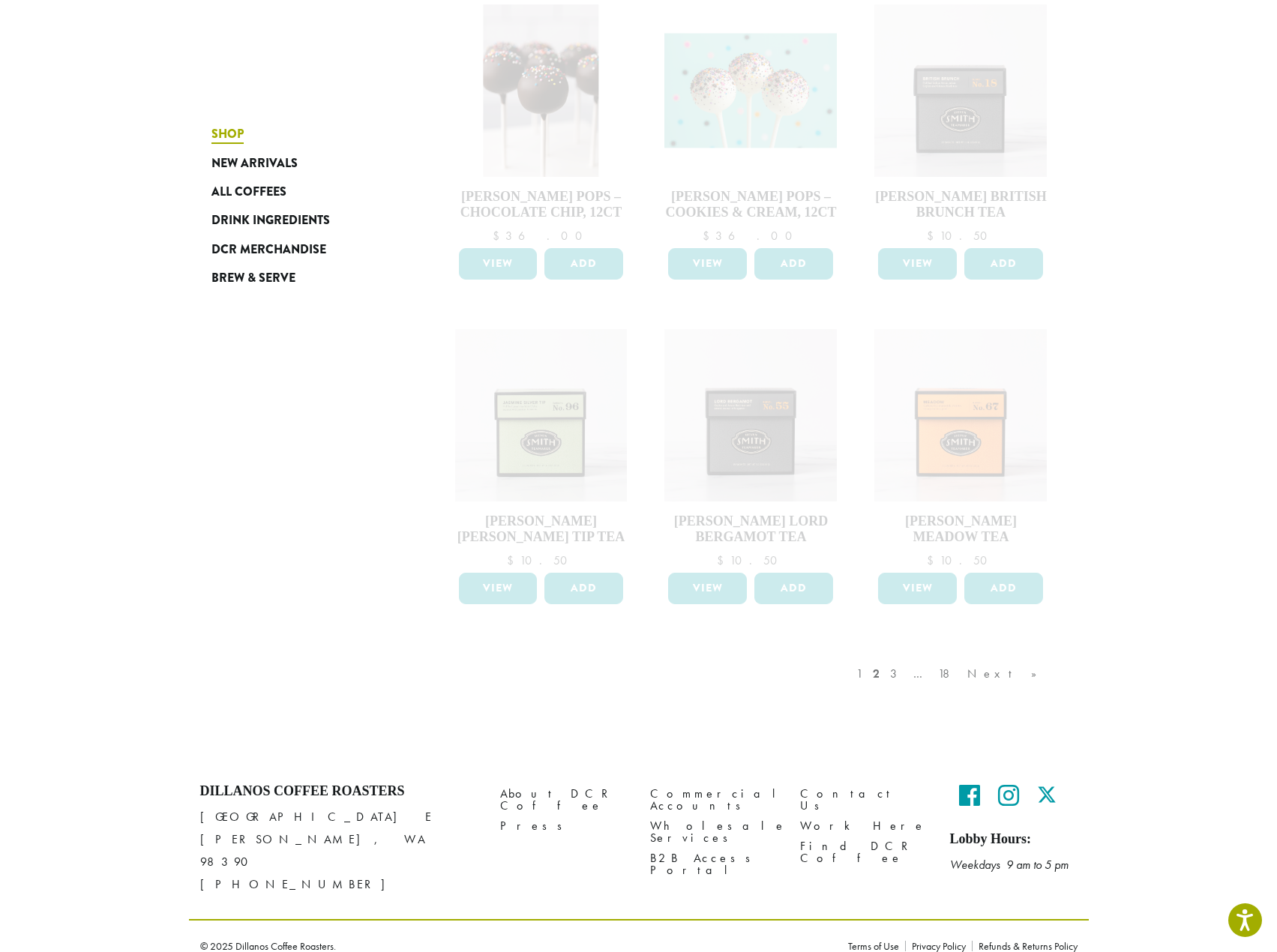
click at [232, 132] on span "Shop" at bounding box center [228, 134] width 32 height 19
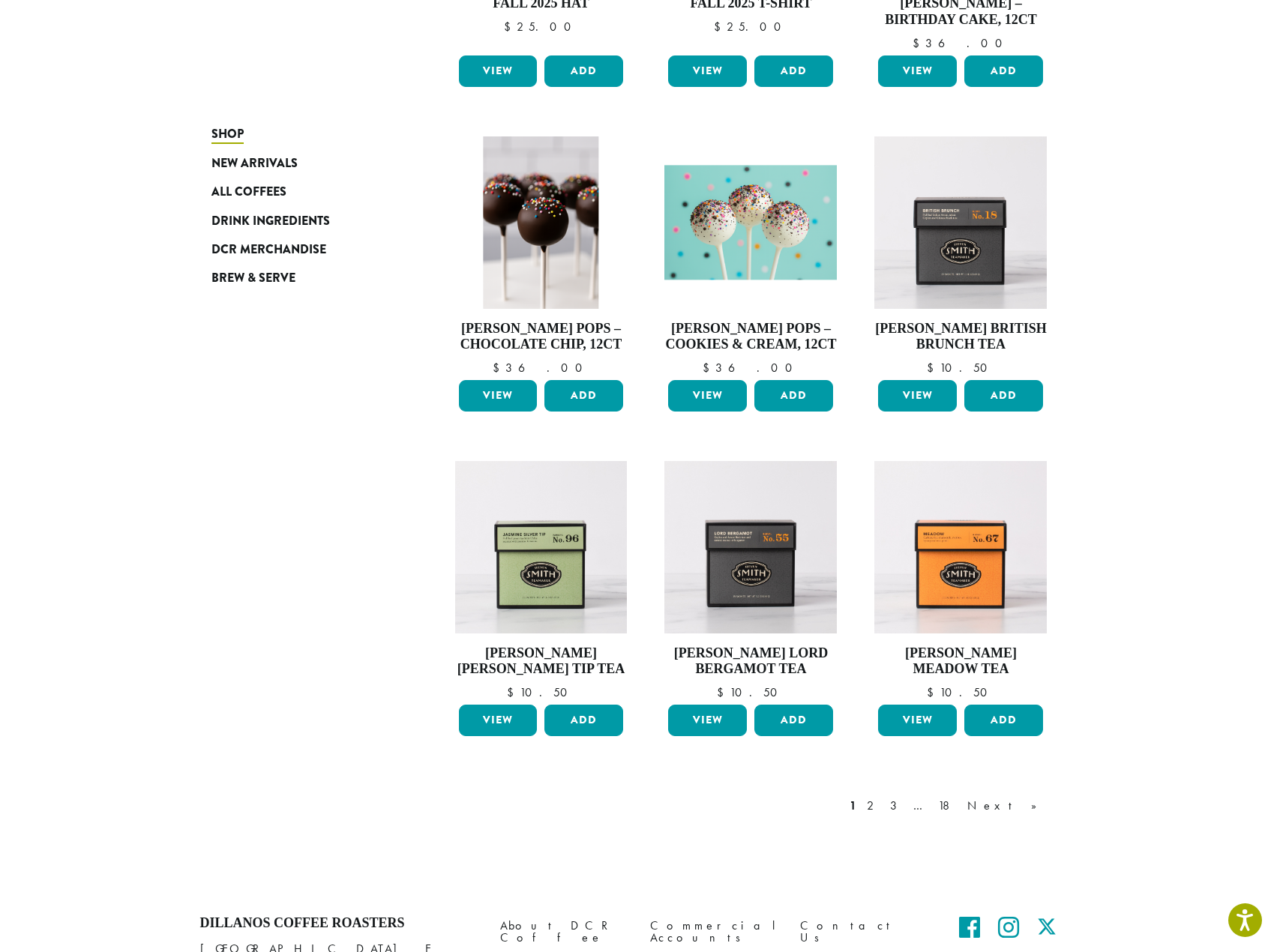
scroll to position [906, 0]
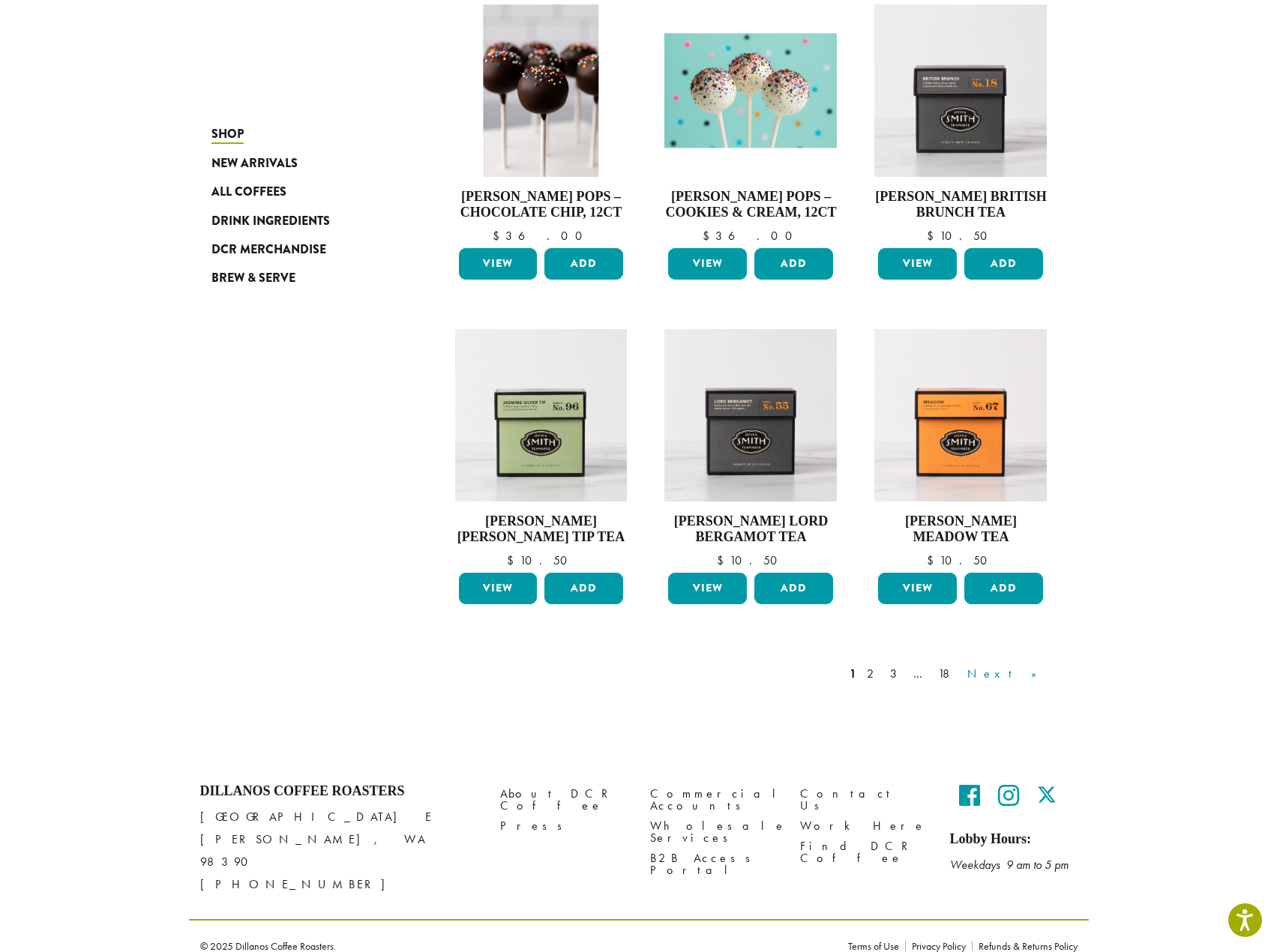
click at [1031, 668] on link "Next »" at bounding box center [1008, 674] width 86 height 18
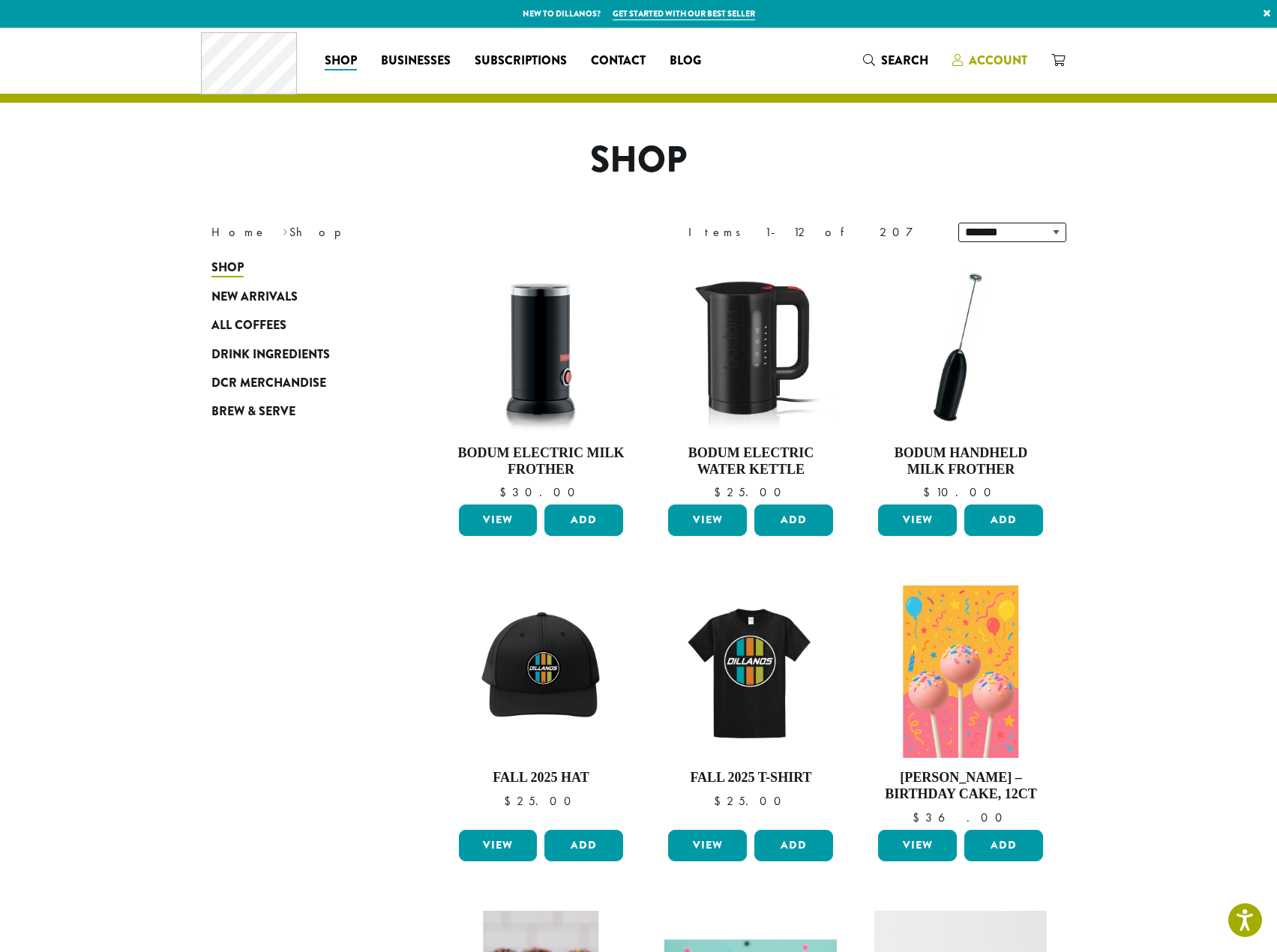
click at [963, 67] on span "Account" at bounding box center [990, 61] width 75 height 19
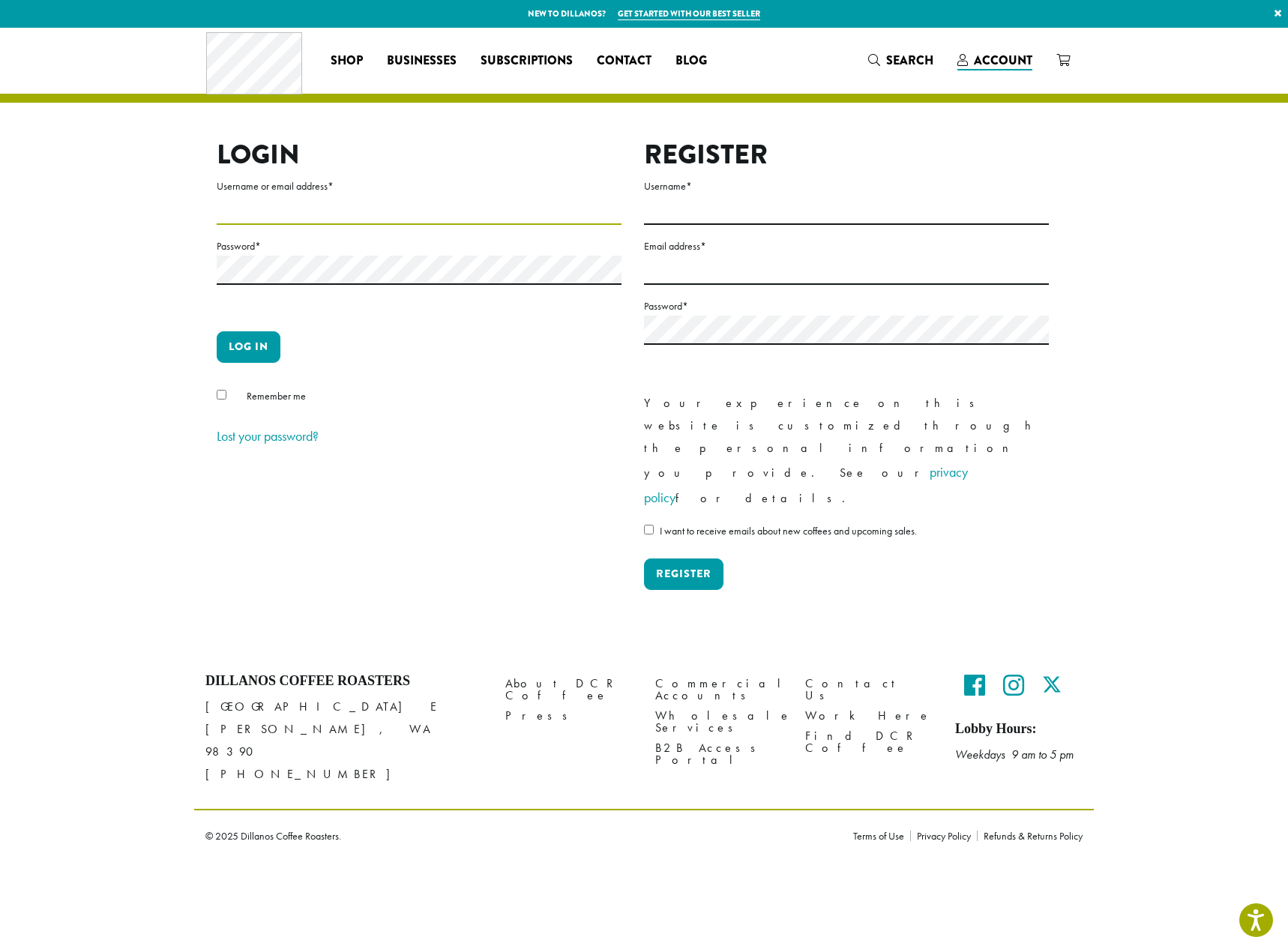
click at [381, 217] on input "Username or email address *" at bounding box center [419, 210] width 405 height 29
type input "**********"
click at [217, 331] on button "Log in" at bounding box center [248, 347] width 64 height 32
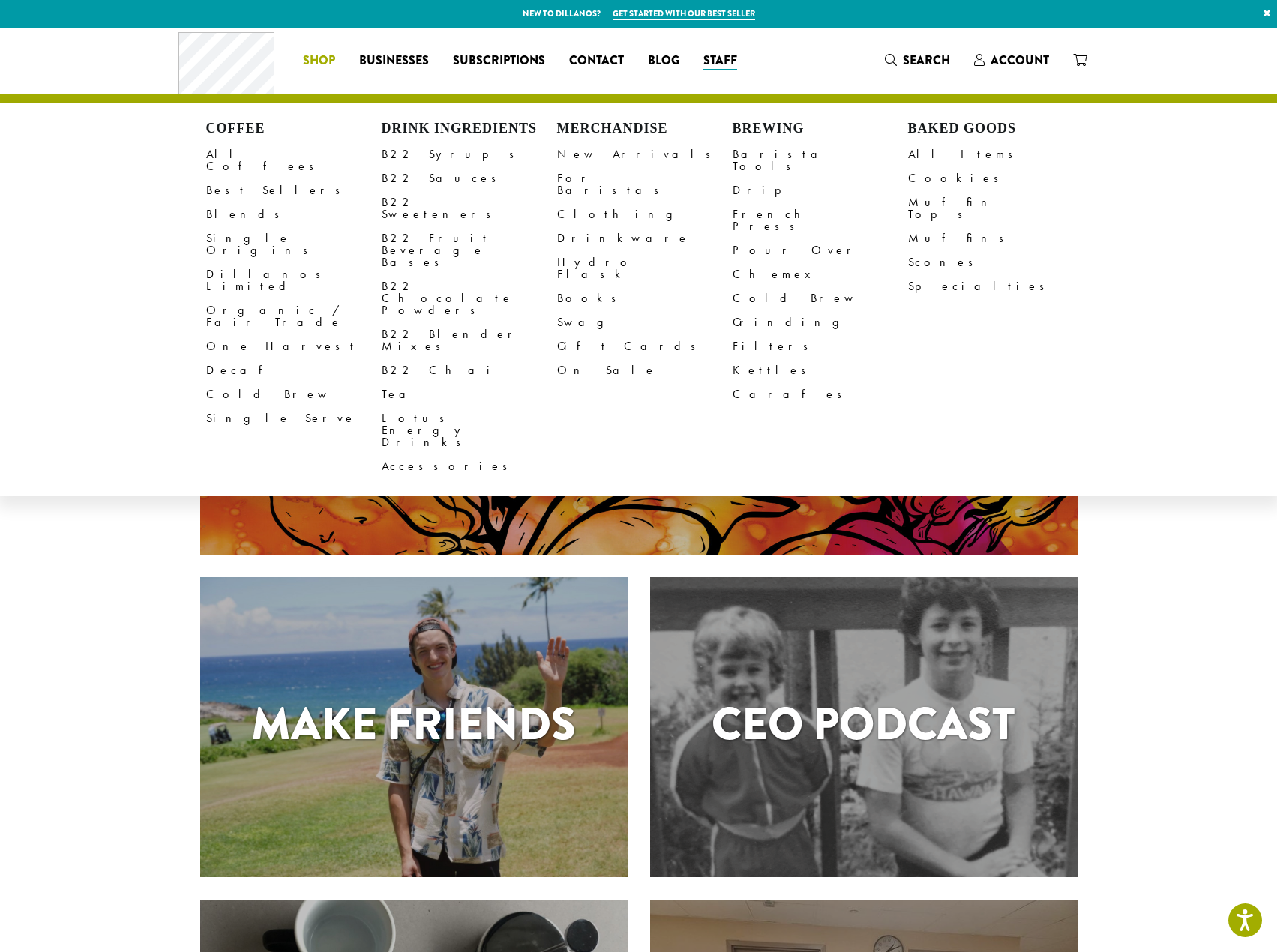
click at [325, 65] on span "Shop" at bounding box center [319, 61] width 32 height 19
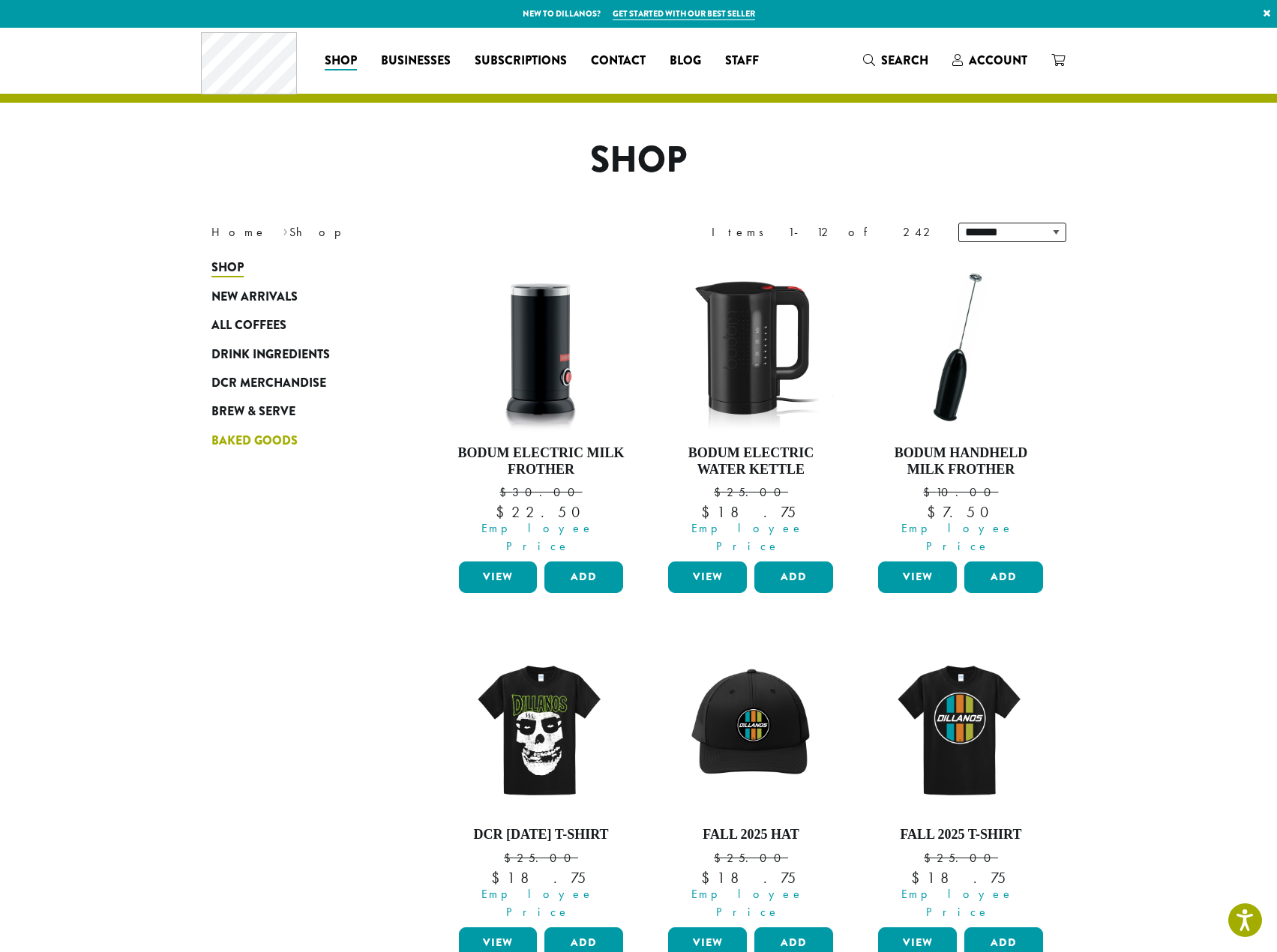
click at [271, 448] on span "Baked Goods" at bounding box center [255, 441] width 86 height 19
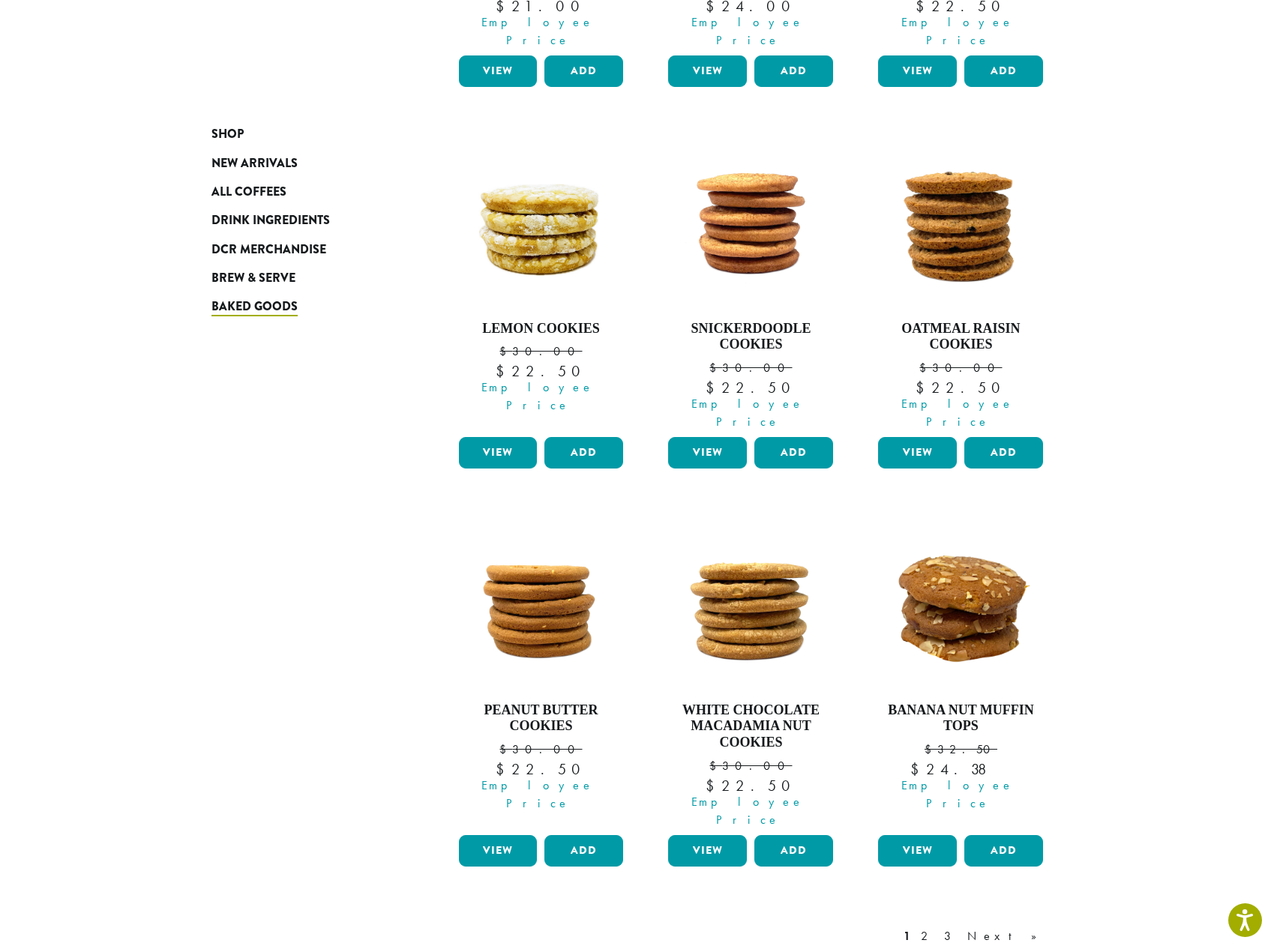
scroll to position [900, 0]
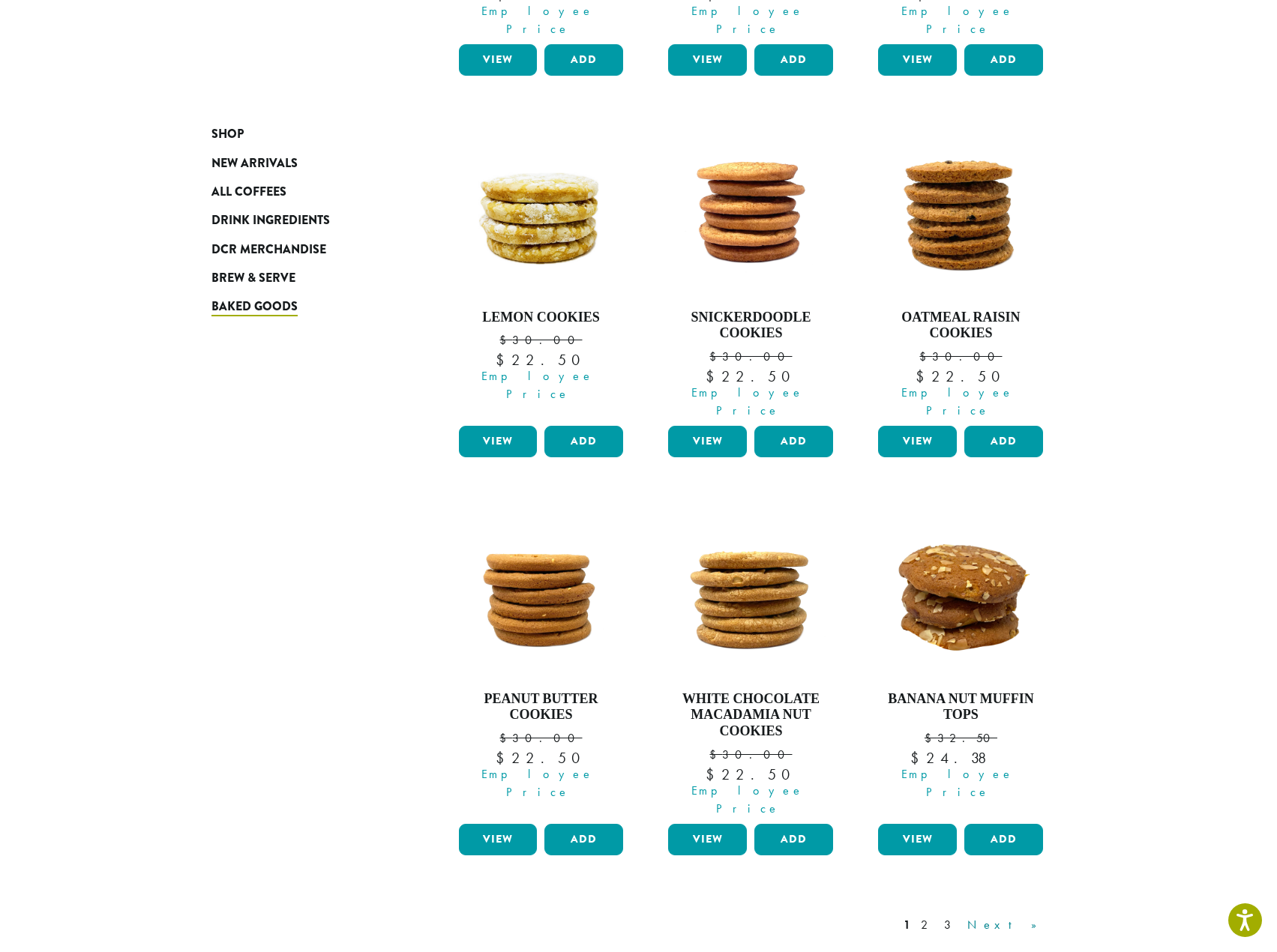
click at [1020, 916] on link "Next »" at bounding box center [1008, 925] width 86 height 18
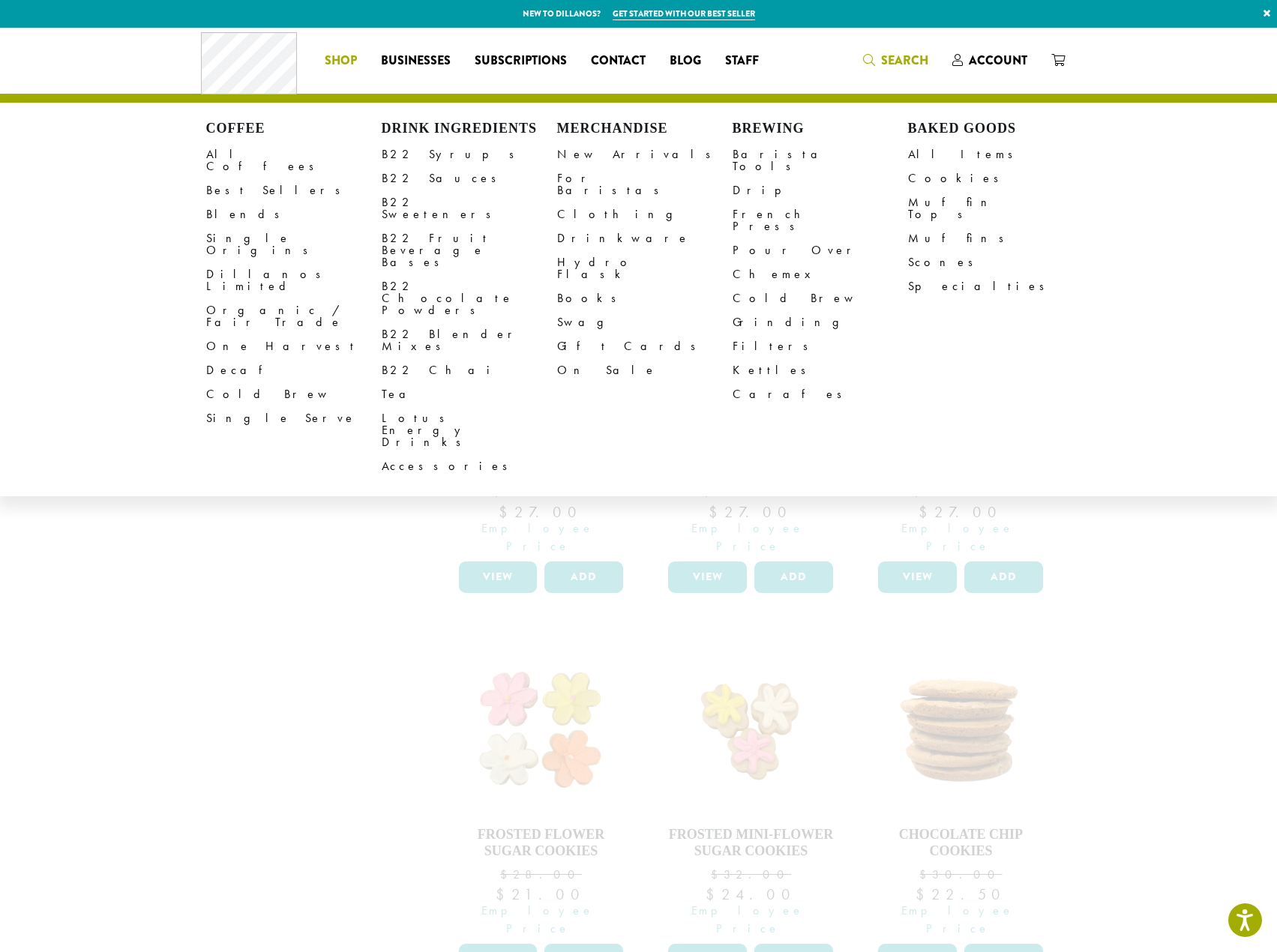
click at [905, 53] on span "Search" at bounding box center [904, 60] width 47 height 17
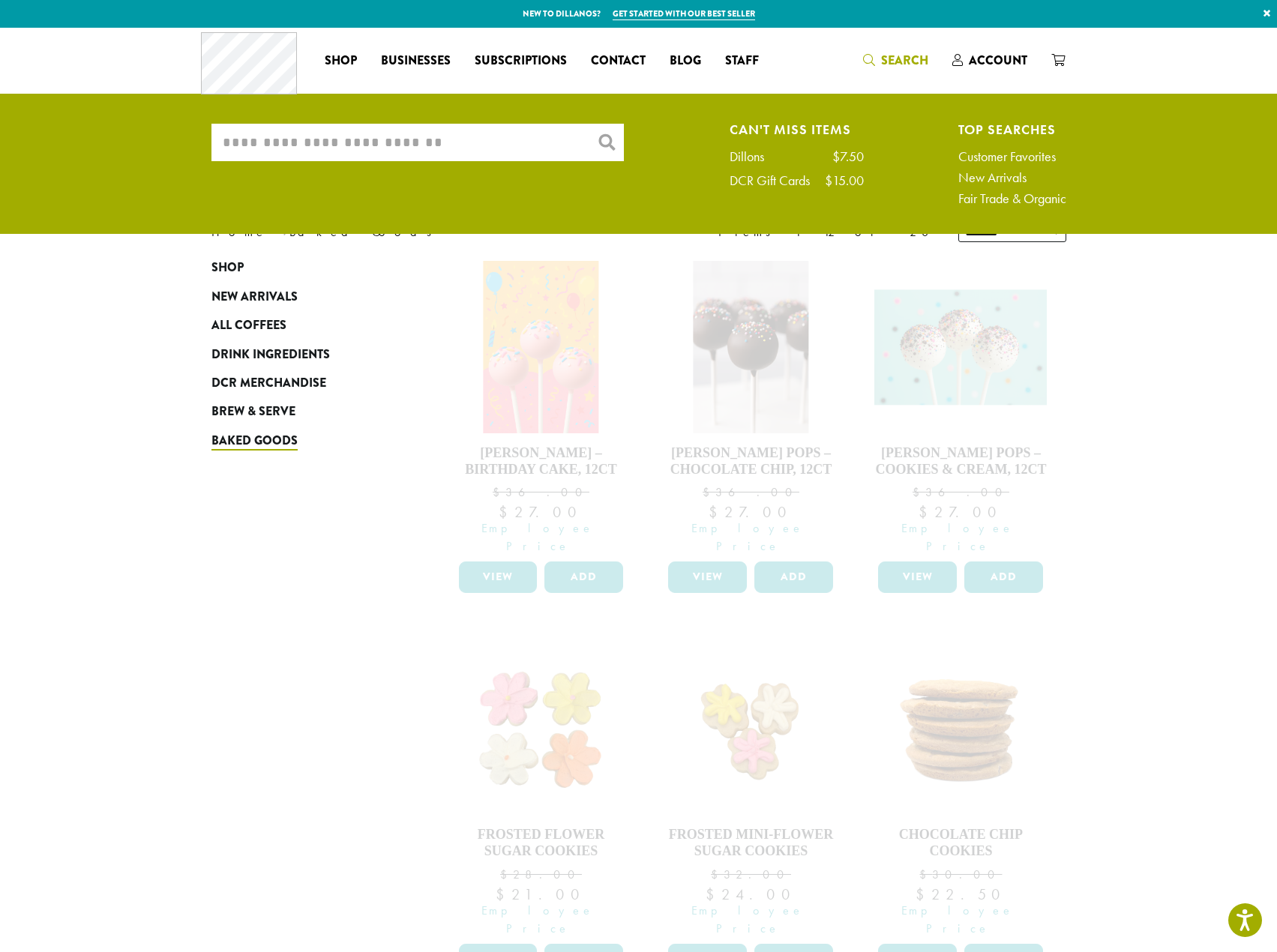
click at [526, 160] on input "What are you searching for?" at bounding box center [418, 142] width 413 height 37
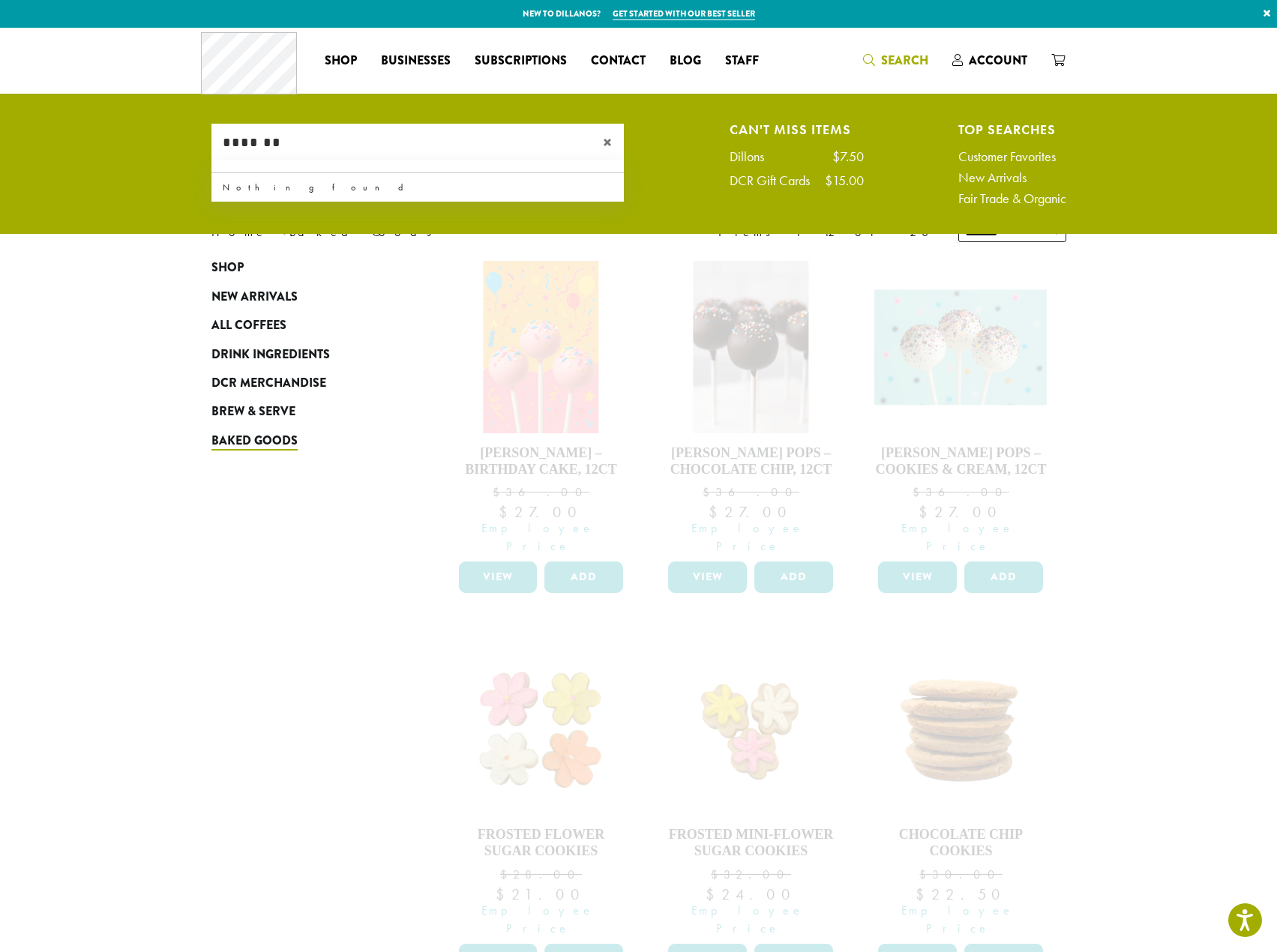
click at [523, 153] on input "*******" at bounding box center [418, 142] width 413 height 37
type input "*"
type input "*******"
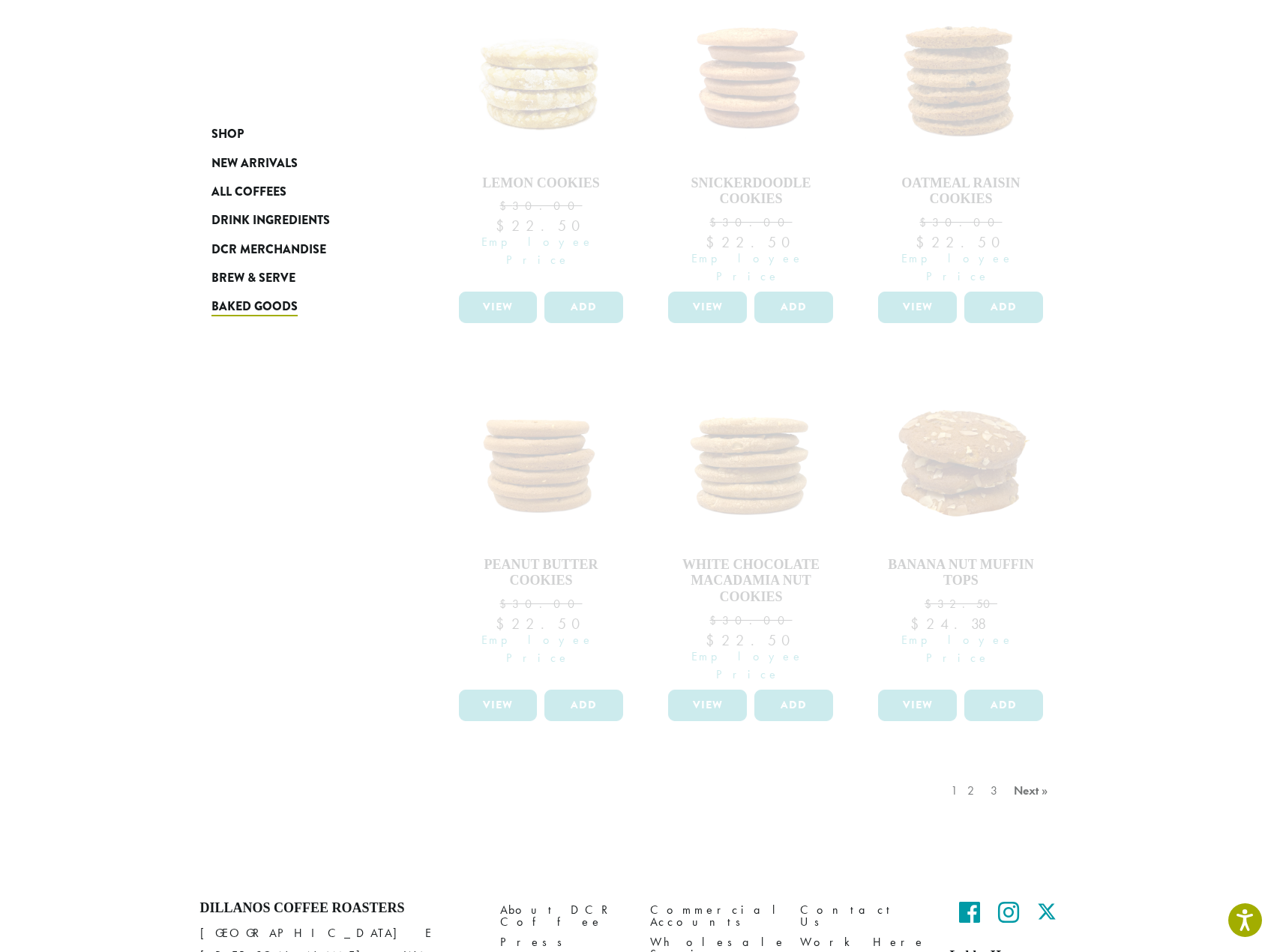
scroll to position [1079, 0]
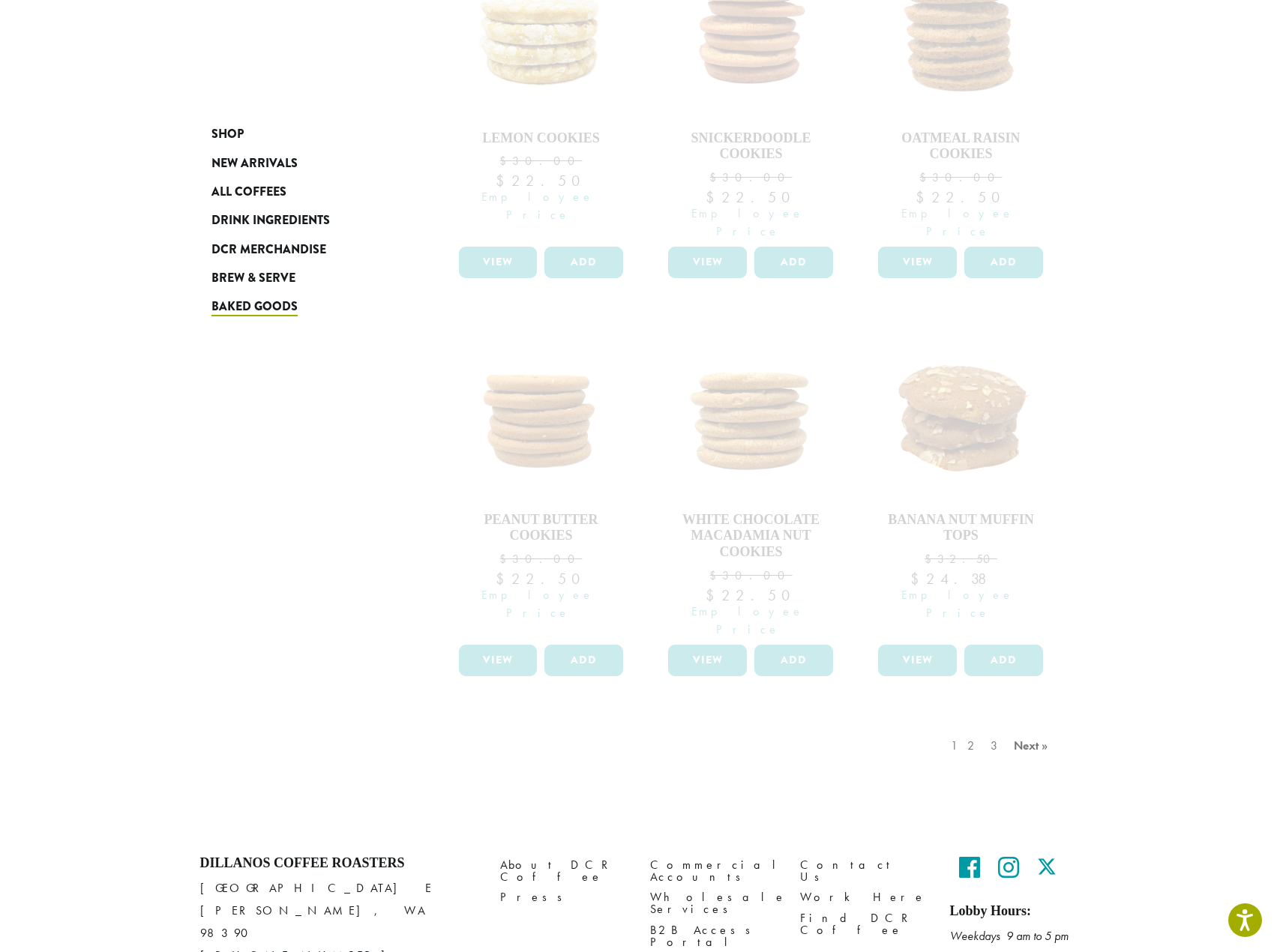
click at [1030, 725] on div "1 2 3 Next »" at bounding box center [1001, 760] width 107 height 71
click at [1031, 725] on div "1 2 3 Next »" at bounding box center [1001, 760] width 107 height 71
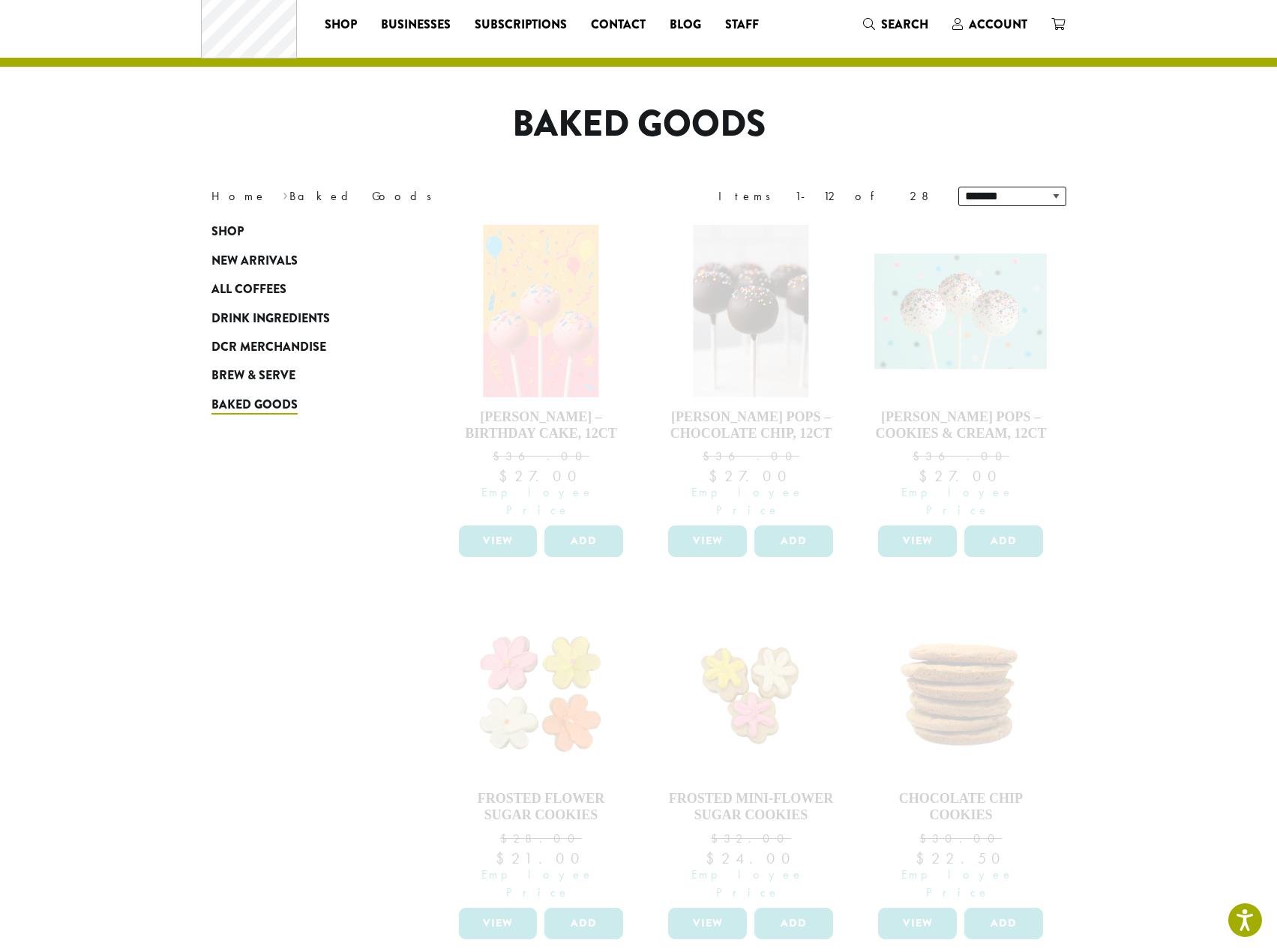
scroll to position [0, 0]
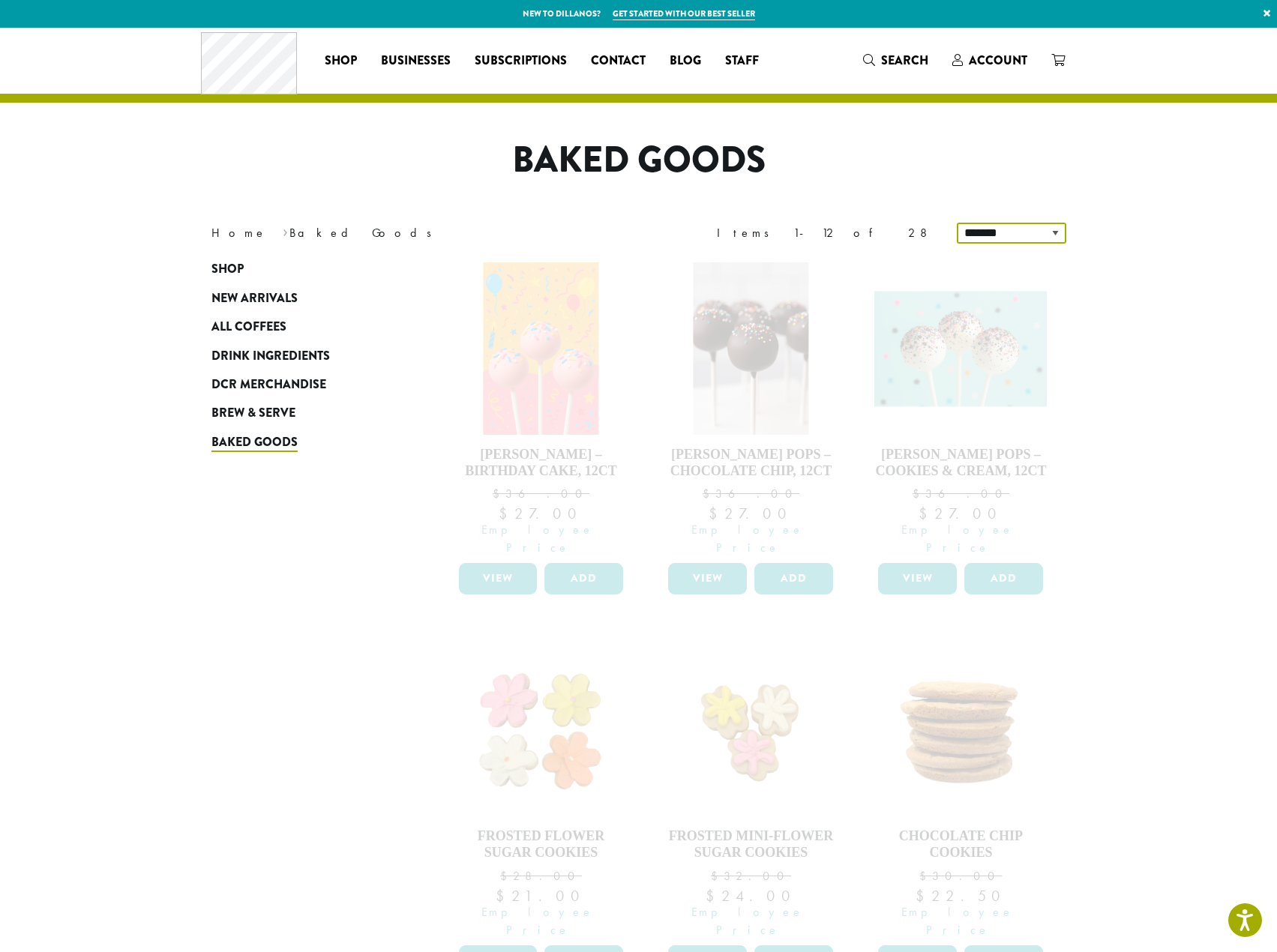
click at [1002, 229] on select "**********" at bounding box center [1012, 232] width 110 height 21
select select "*********"
click at [958, 222] on select "**********" at bounding box center [1012, 232] width 110 height 21
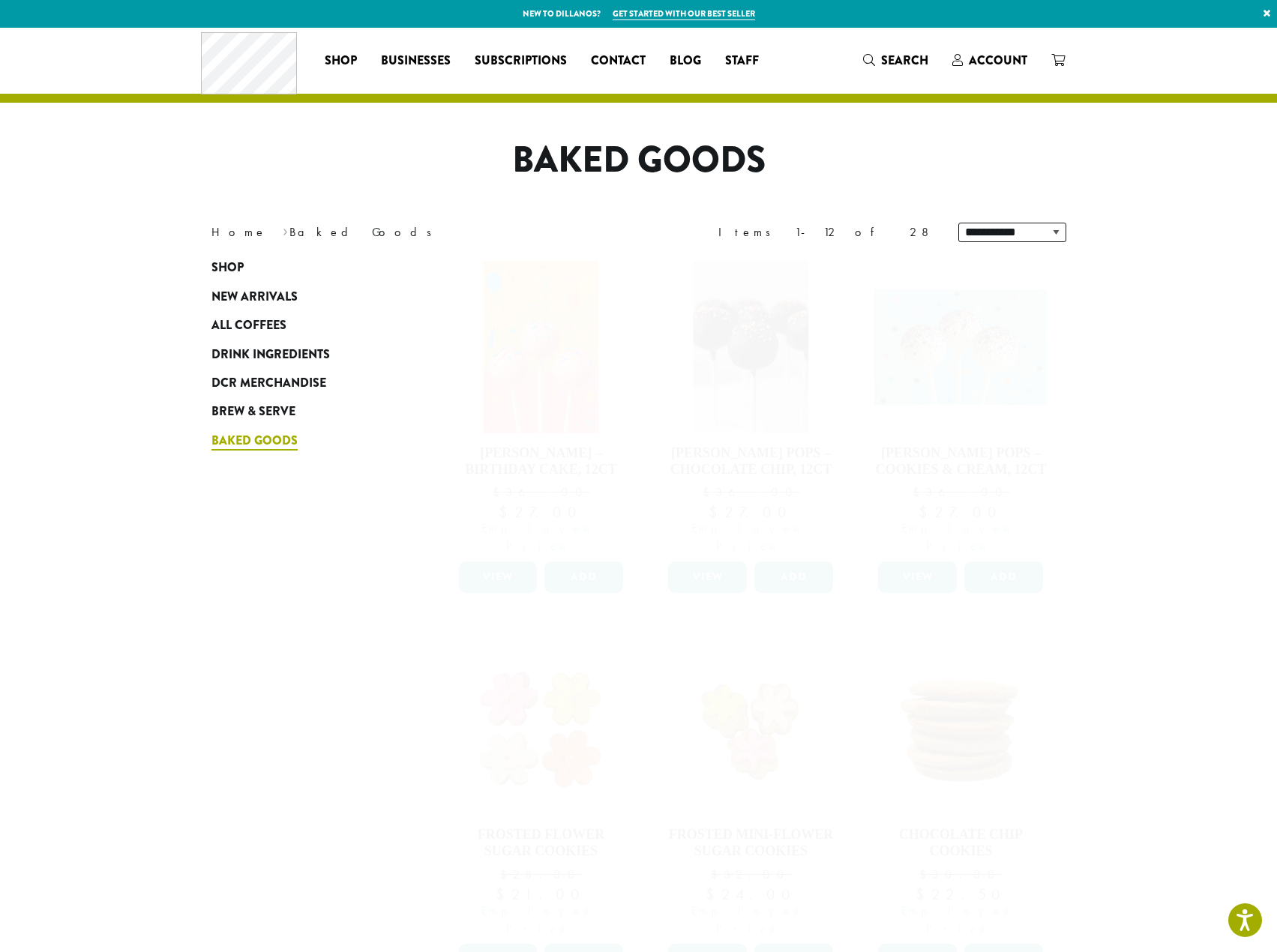
click at [267, 438] on span "Baked Goods" at bounding box center [255, 441] width 86 height 19
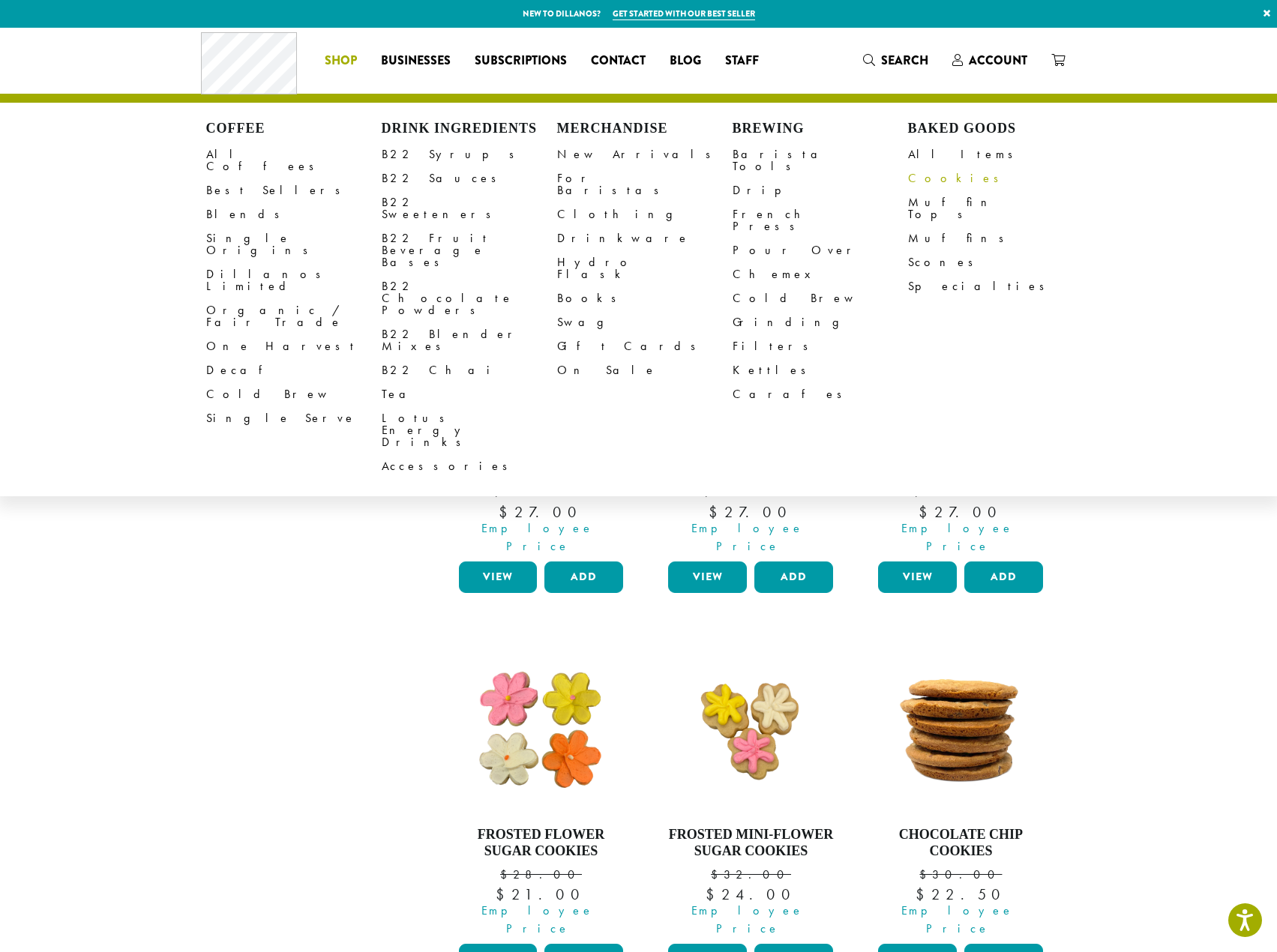
click at [939, 181] on link "Cookies" at bounding box center [996, 178] width 175 height 24
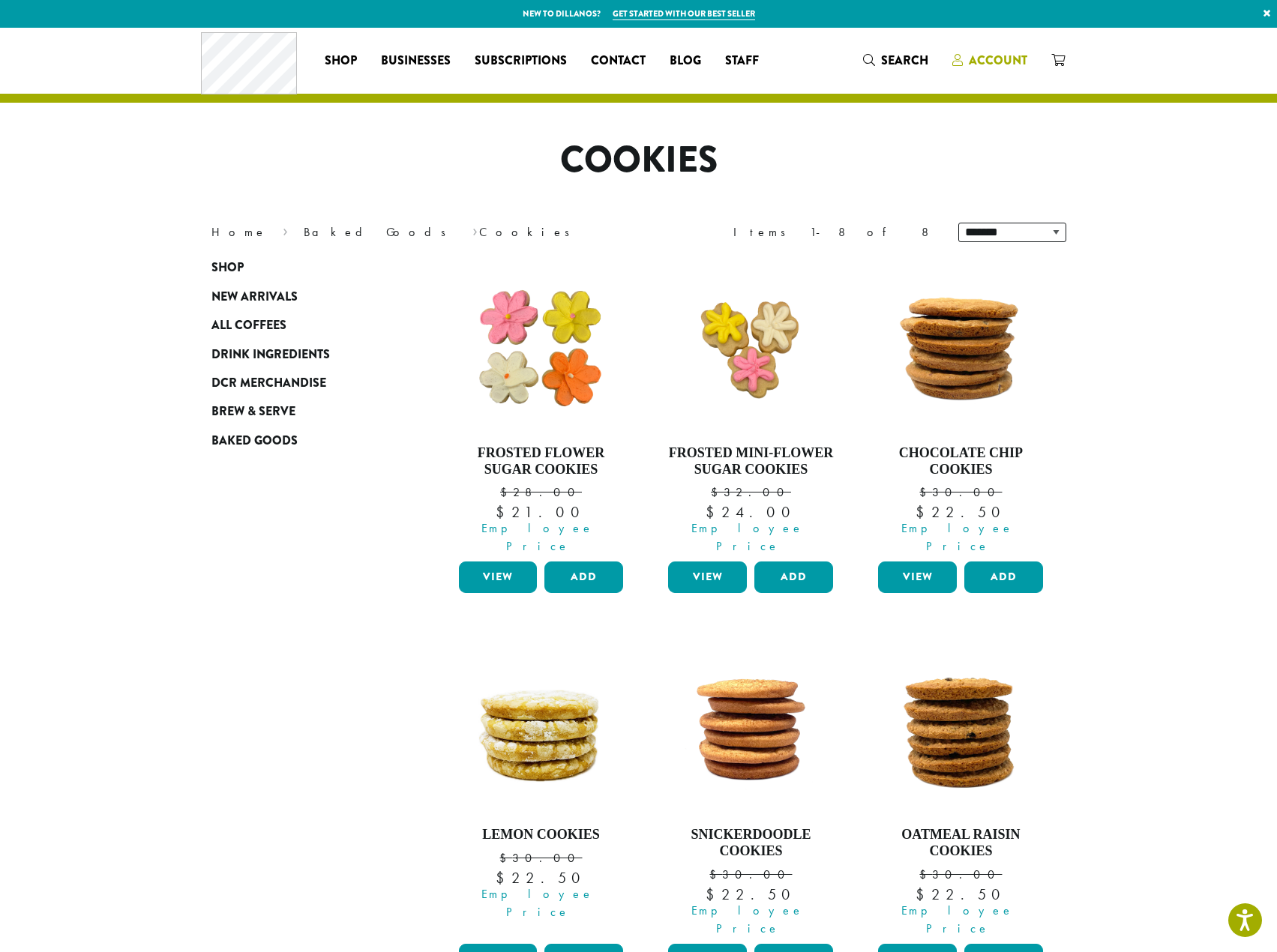
click at [1012, 56] on span "Account" at bounding box center [998, 60] width 58 height 17
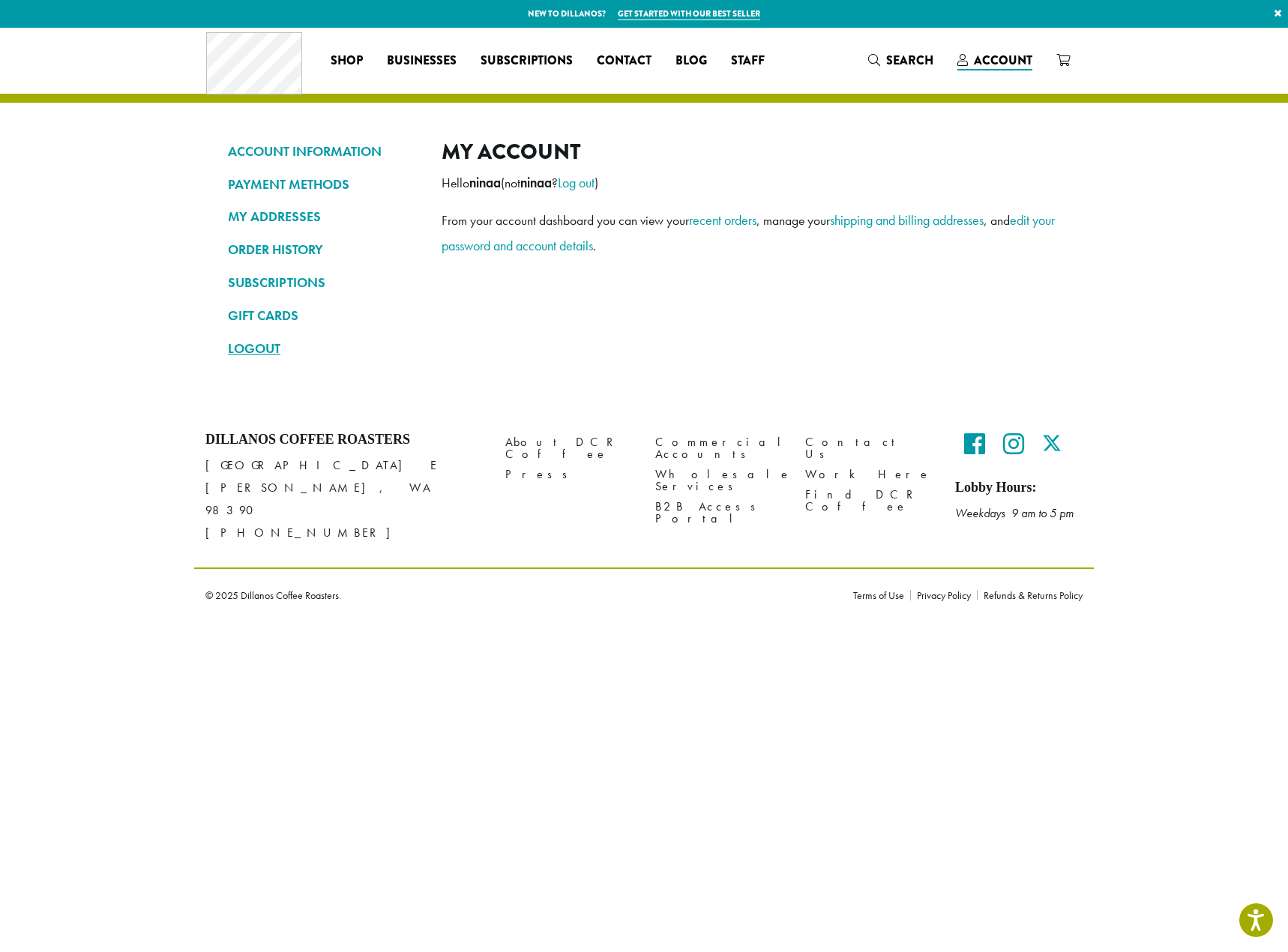
click at [232, 344] on link "LOGOUT" at bounding box center [324, 349] width 191 height 26
